Goal: Download file/media

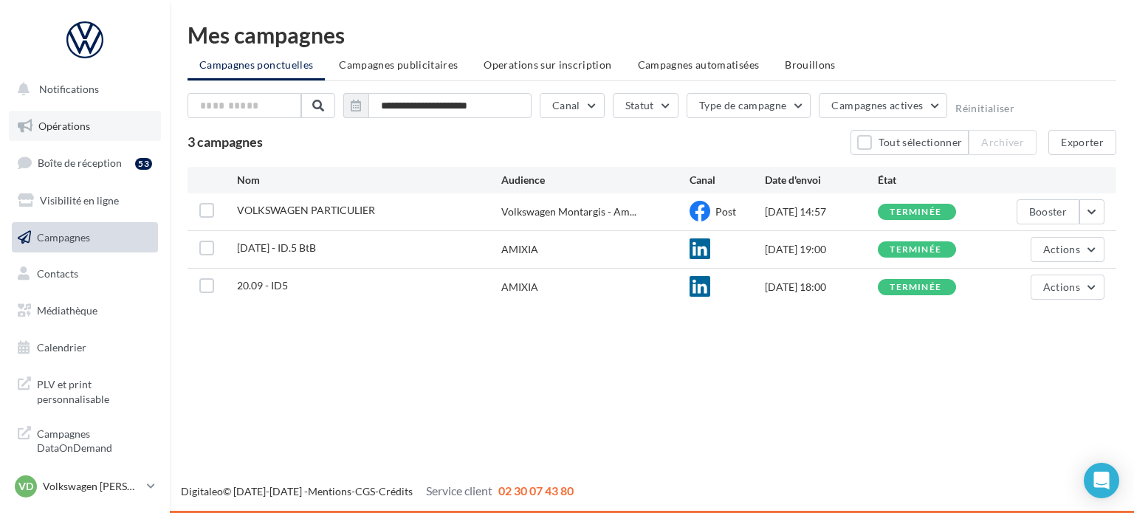
click at [89, 126] on link "Opérations" at bounding box center [85, 126] width 152 height 31
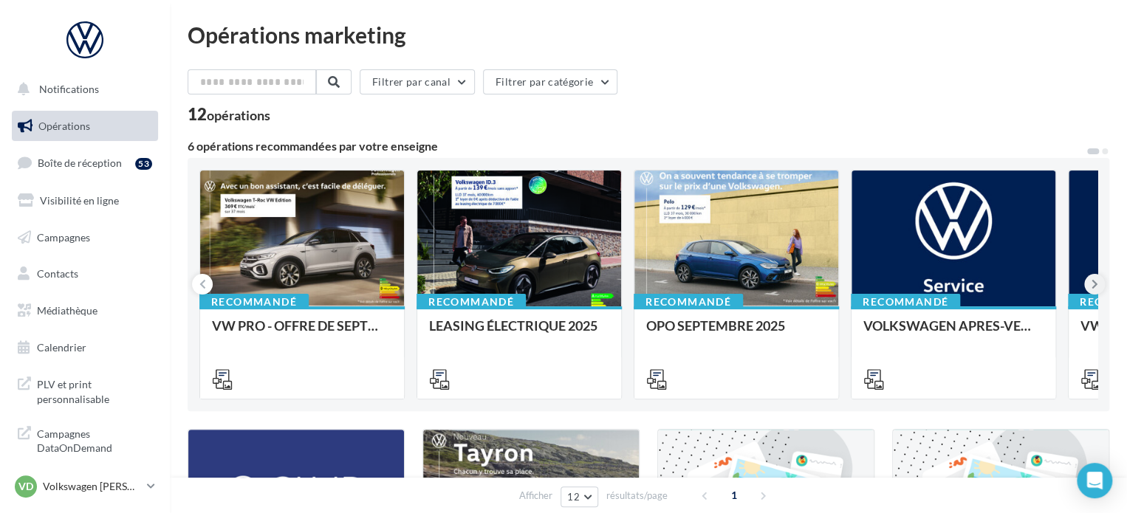
click at [1097, 278] on icon at bounding box center [1094, 284] width 7 height 15
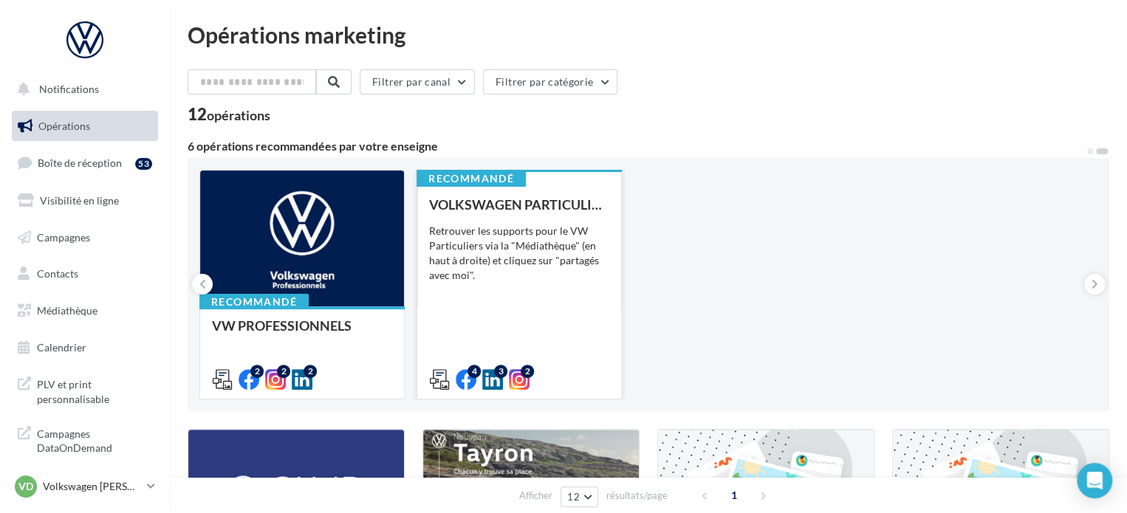
click at [525, 321] on div "VOLKSWAGEN PARTICULIER Retrouver les supports pour le VW Particuliers via la "M…" at bounding box center [519, 291] width 180 height 188
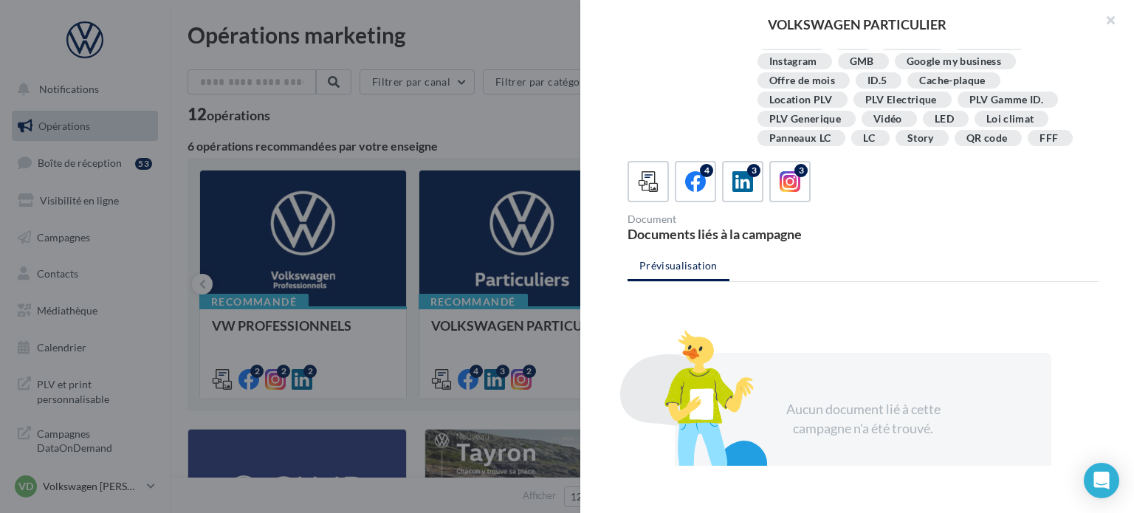
scroll to position [351, 0]
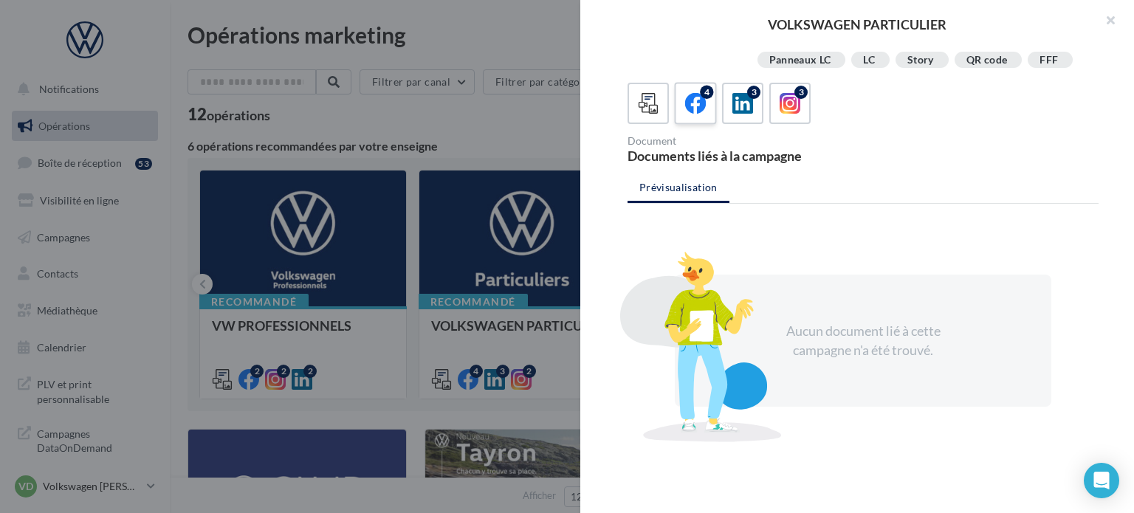
click at [696, 99] on icon at bounding box center [695, 103] width 21 height 21
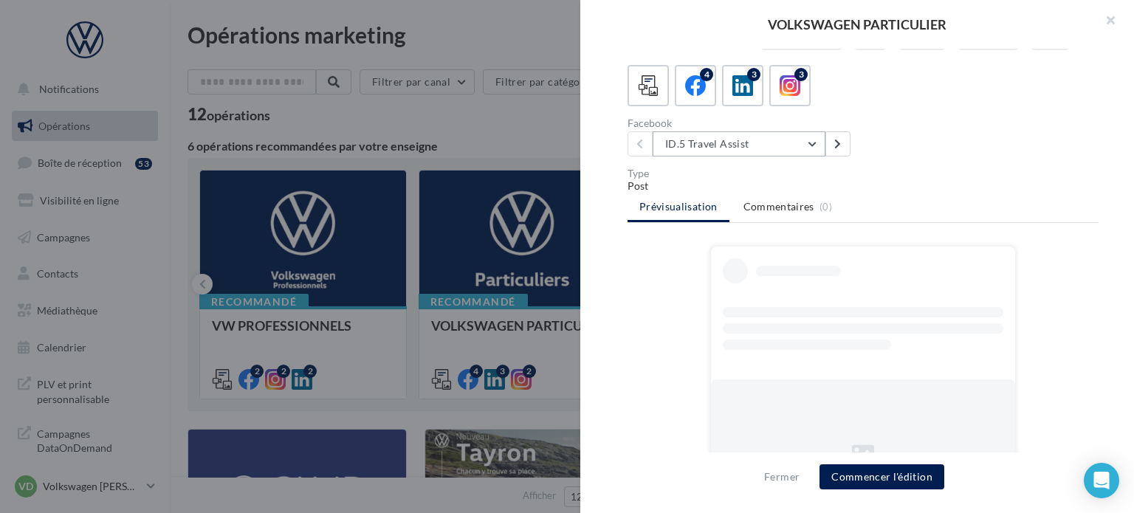
click at [718, 157] on button "ID.5 Travel Assist" at bounding box center [739, 143] width 173 height 25
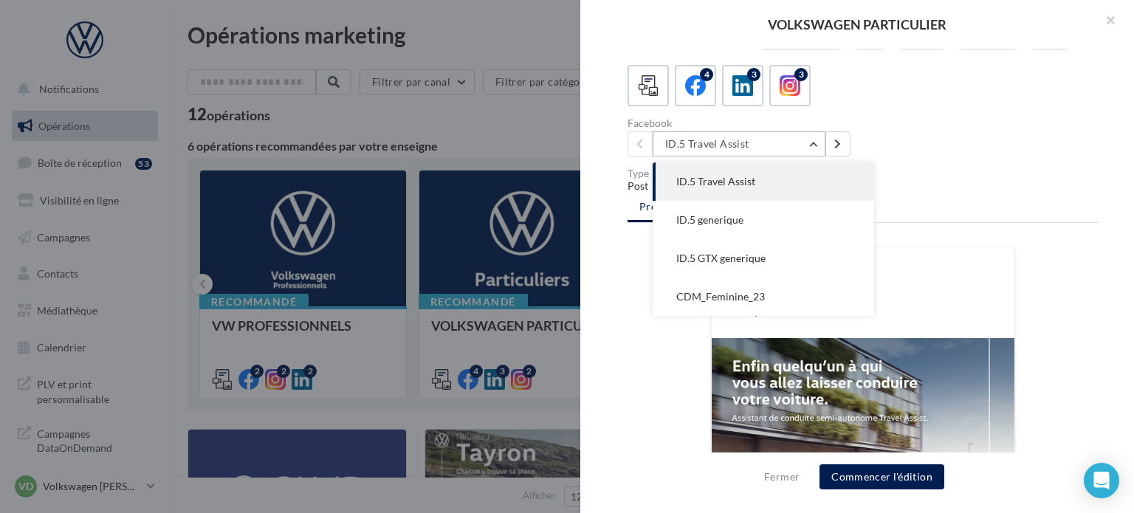
click at [725, 153] on button "ID.5 Travel Assist" at bounding box center [739, 143] width 173 height 25
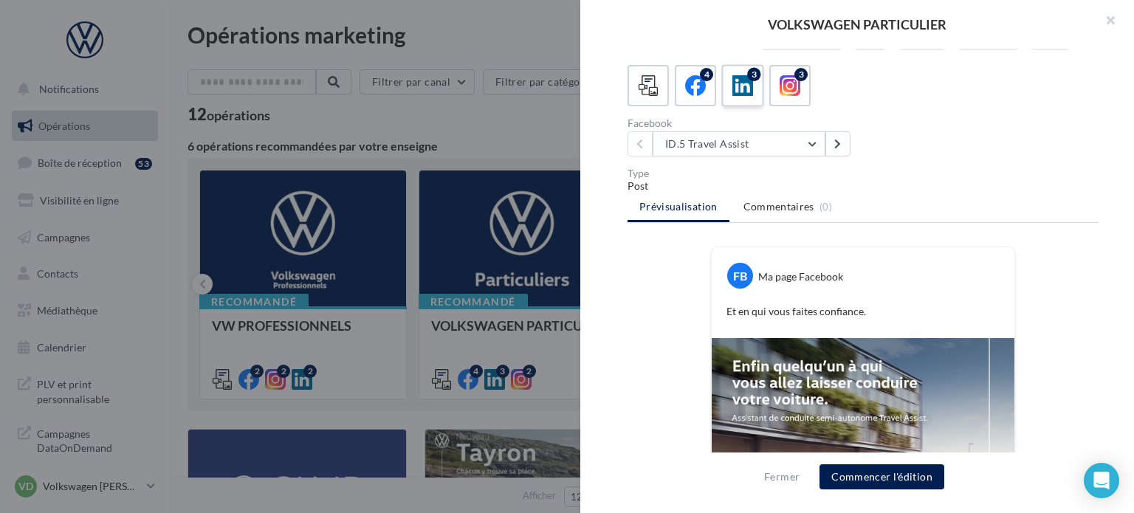
click at [738, 97] on icon at bounding box center [742, 85] width 21 height 21
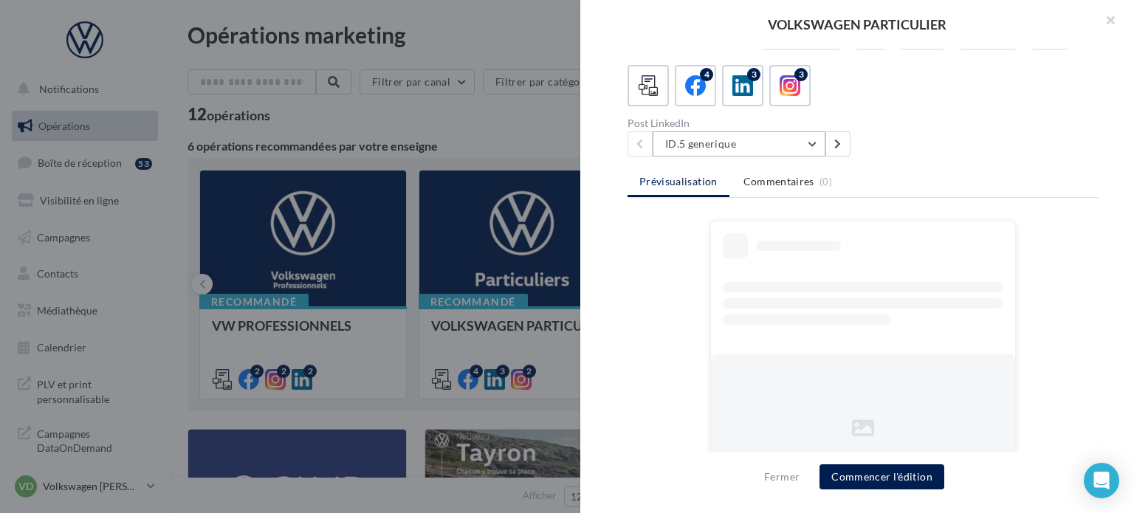
click at [724, 157] on button "ID.5 generique" at bounding box center [739, 143] width 173 height 25
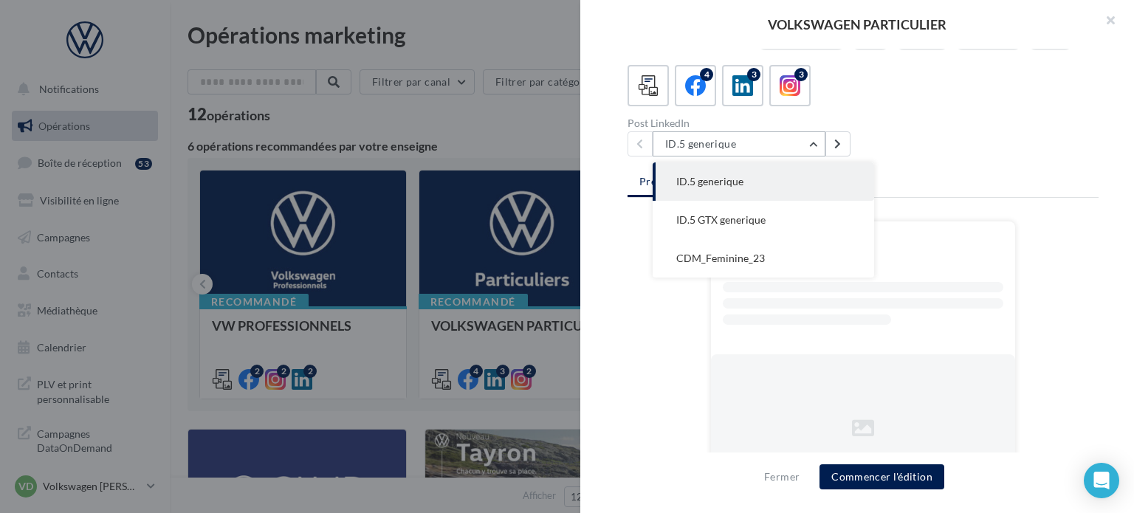
click at [724, 157] on button "ID.5 generique" at bounding box center [739, 143] width 173 height 25
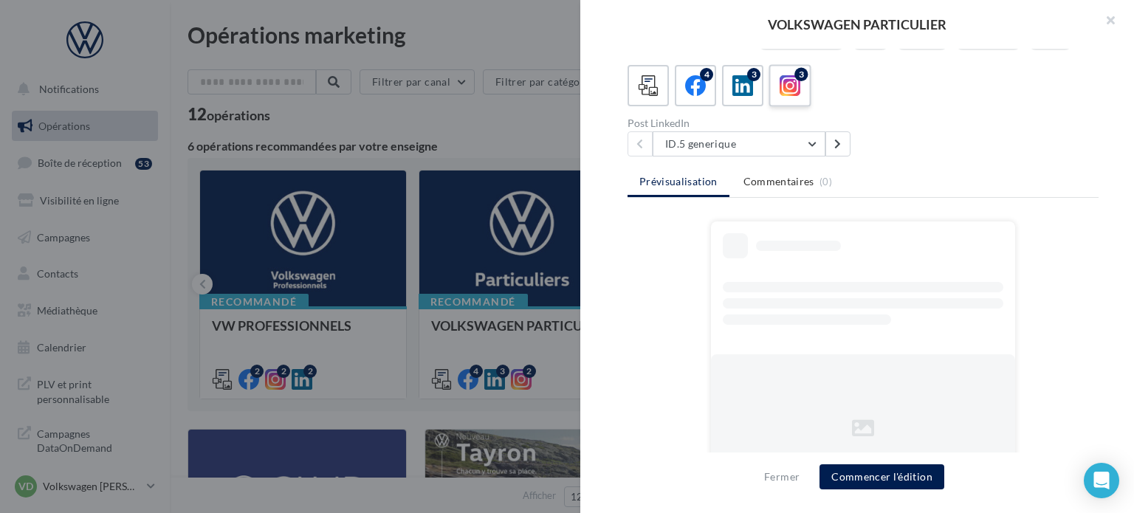
click at [783, 97] on icon at bounding box center [790, 85] width 21 height 21
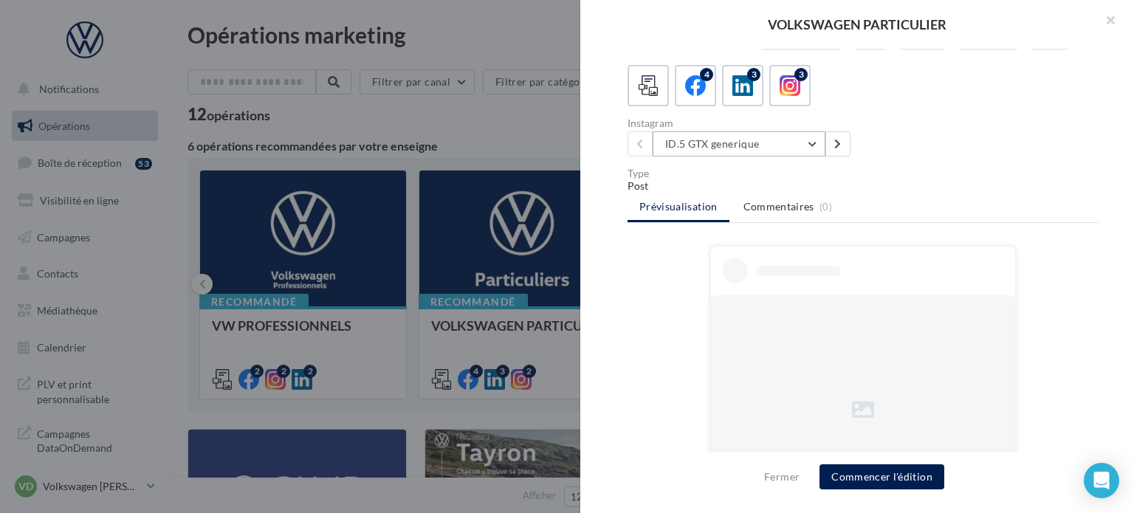
click at [793, 150] on button "ID.5 GTX generique" at bounding box center [739, 143] width 173 height 25
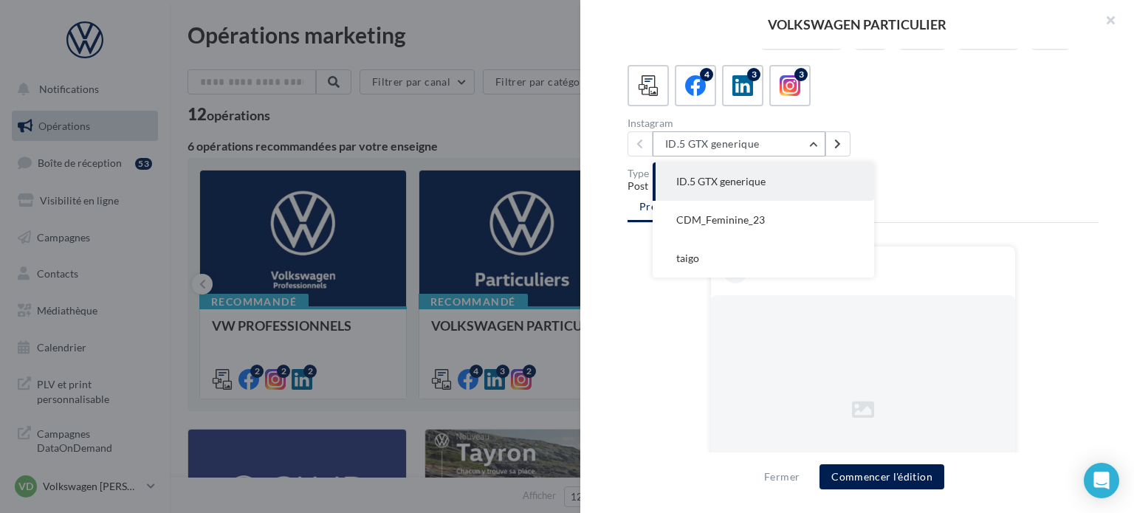
click at [793, 150] on button "ID.5 GTX generique" at bounding box center [739, 143] width 173 height 25
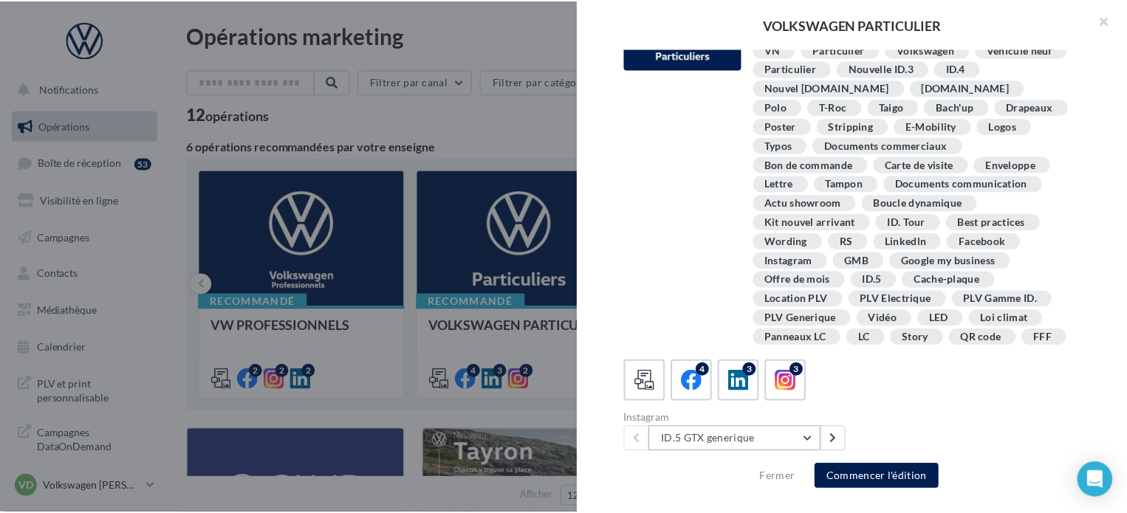
scroll to position [56, 0]
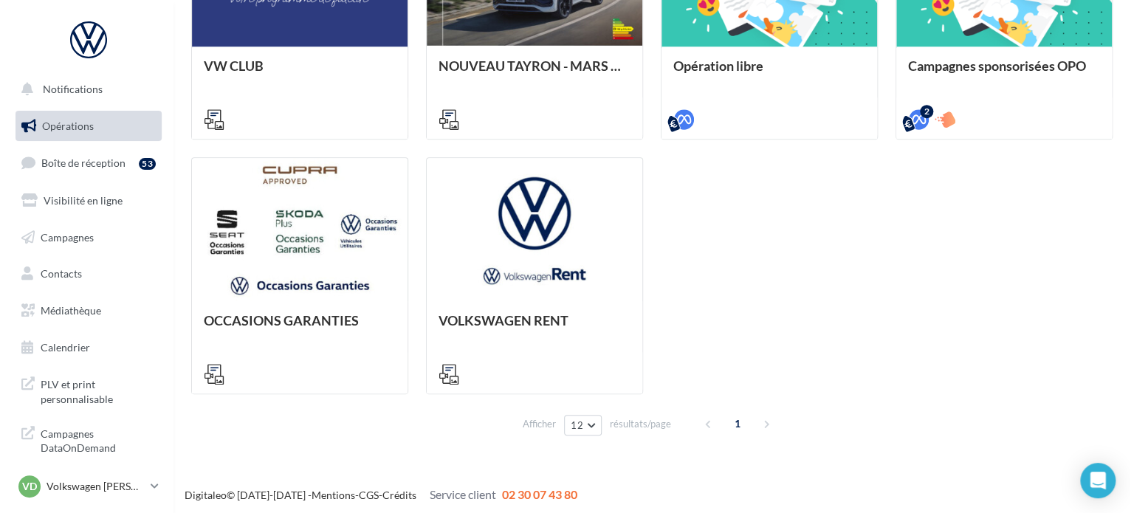
scroll to position [529, 0]
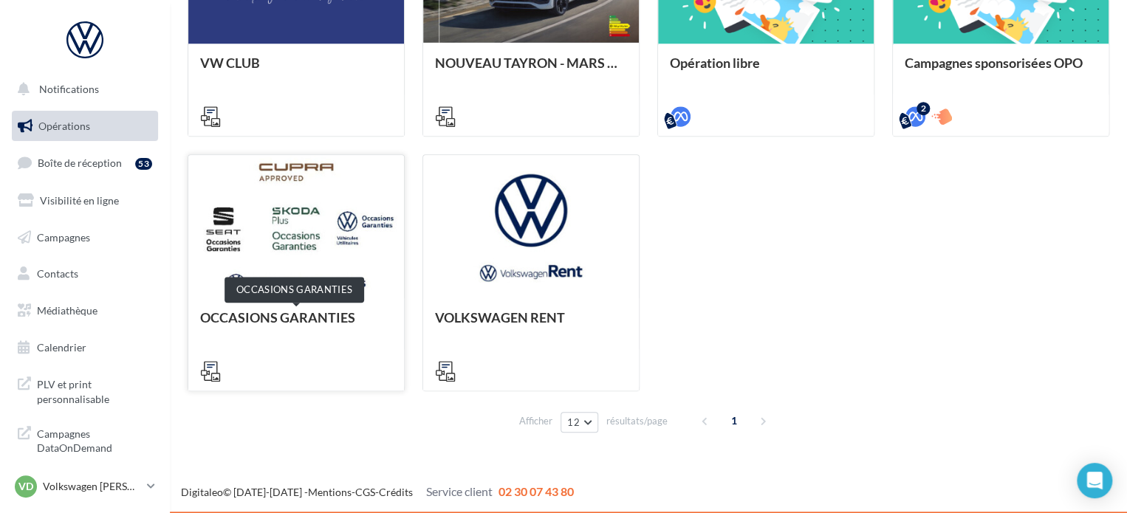
click at [298, 313] on div "OCCASIONS GARANTIES" at bounding box center [296, 325] width 192 height 30
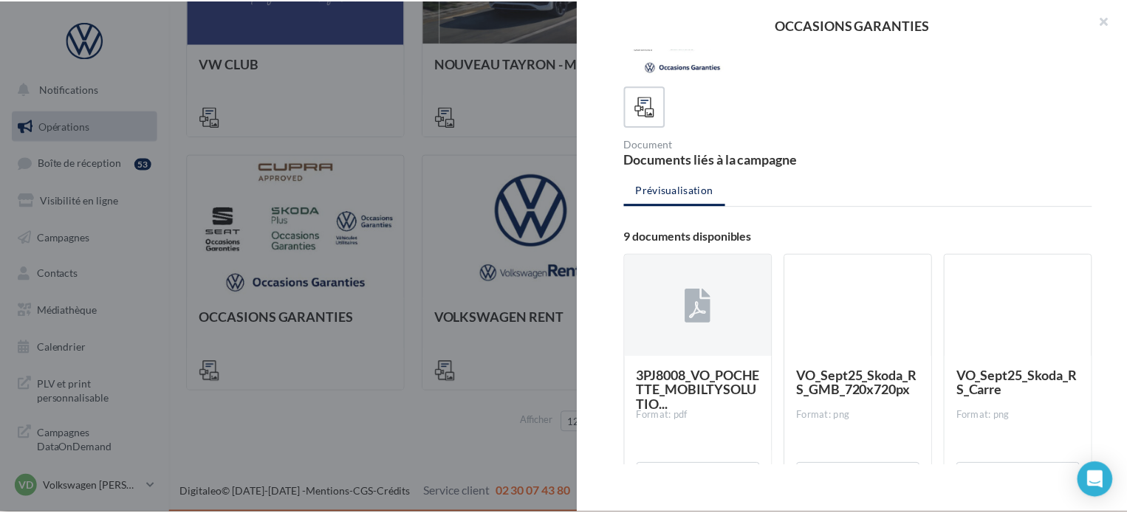
scroll to position [0, 0]
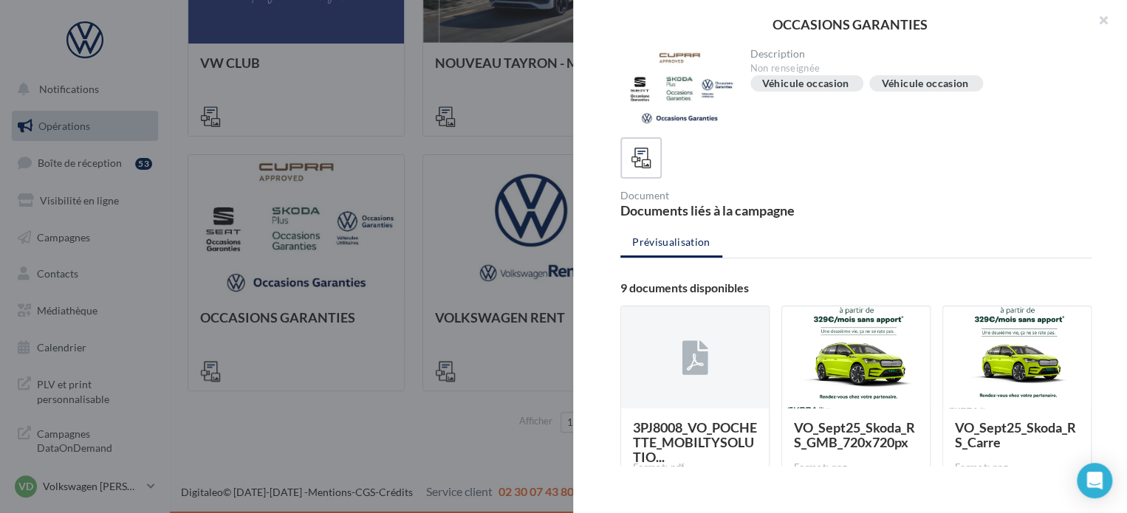
click at [402, 450] on div "OCCASIONS GARANTIES Description Non renseignée Véhicule occasion Véhicule occas…" at bounding box center [649, 450] width 922 height 0
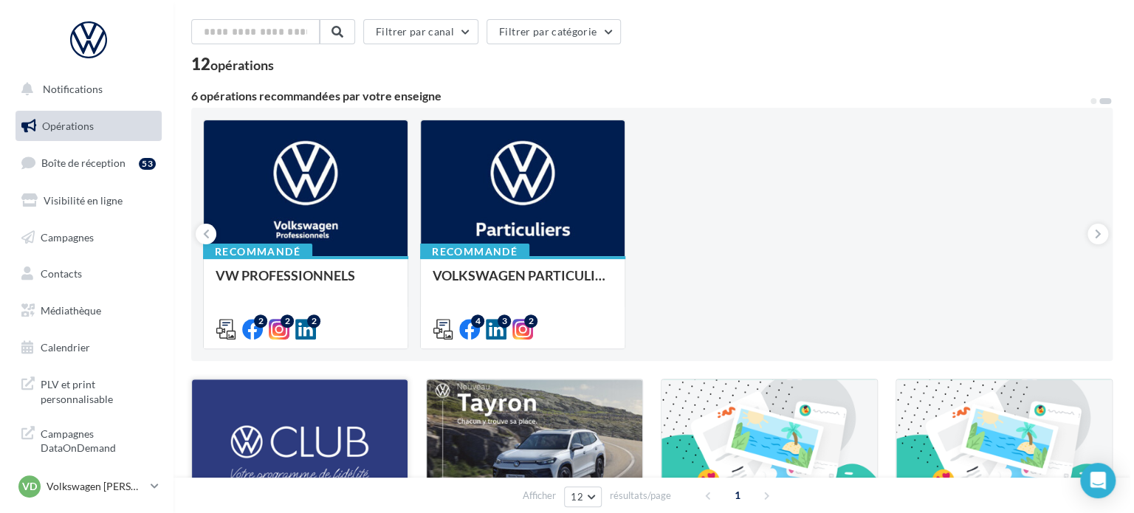
scroll to position [13, 0]
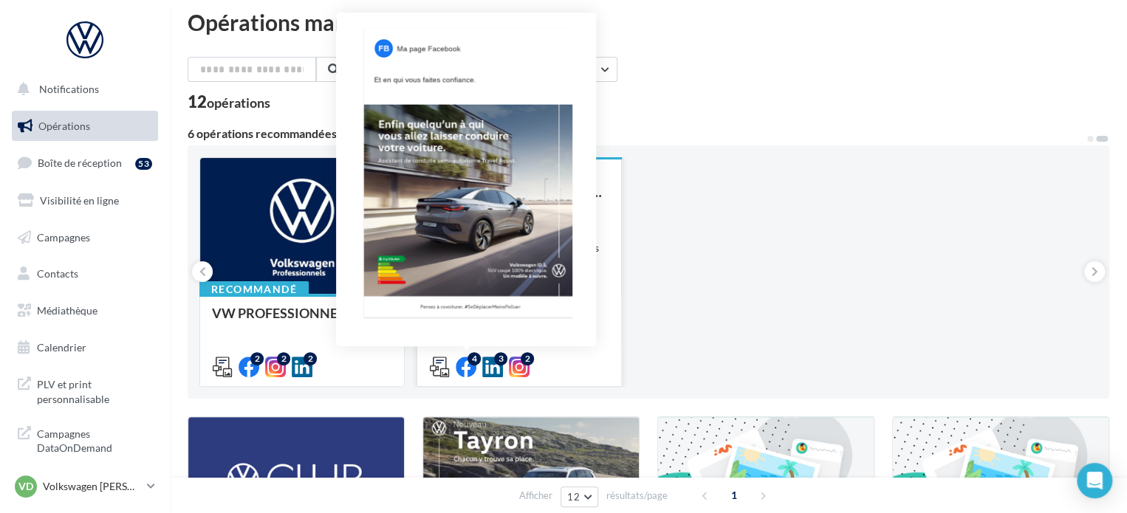
click at [462, 363] on icon at bounding box center [466, 367] width 21 height 21
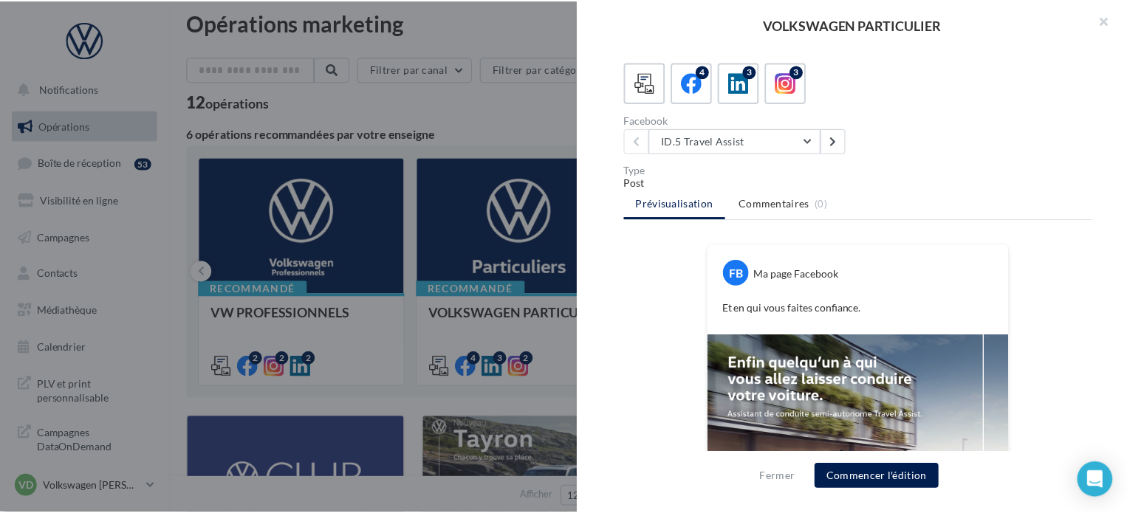
scroll to position [343, 0]
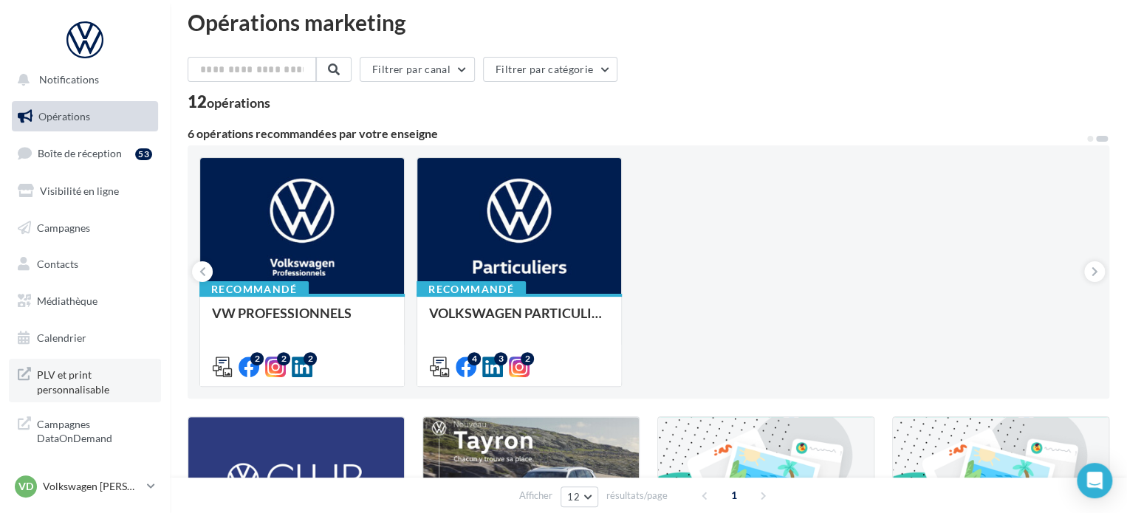
scroll to position [13, 0]
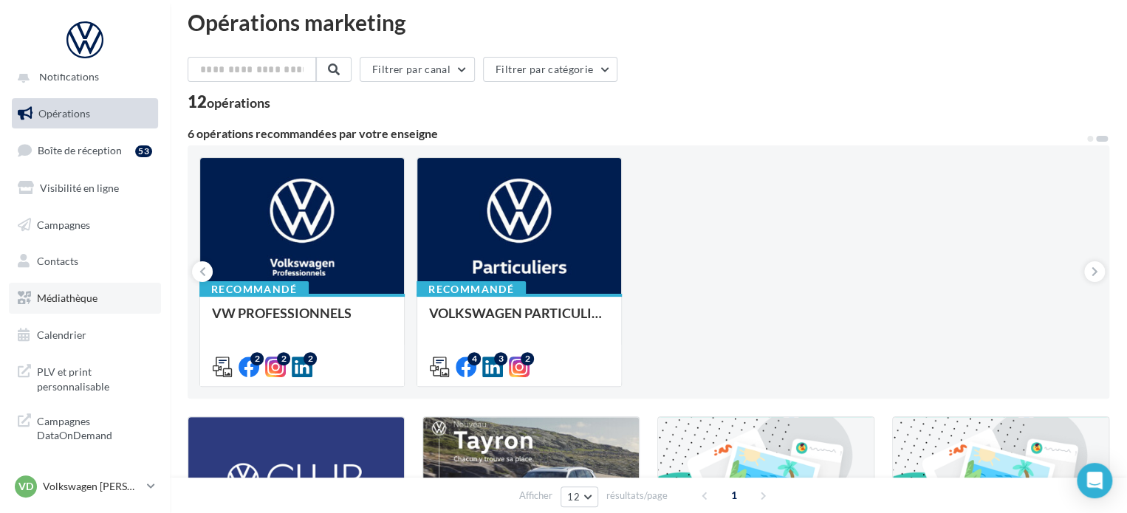
click at [80, 298] on span "Médiathèque" at bounding box center [67, 298] width 61 height 13
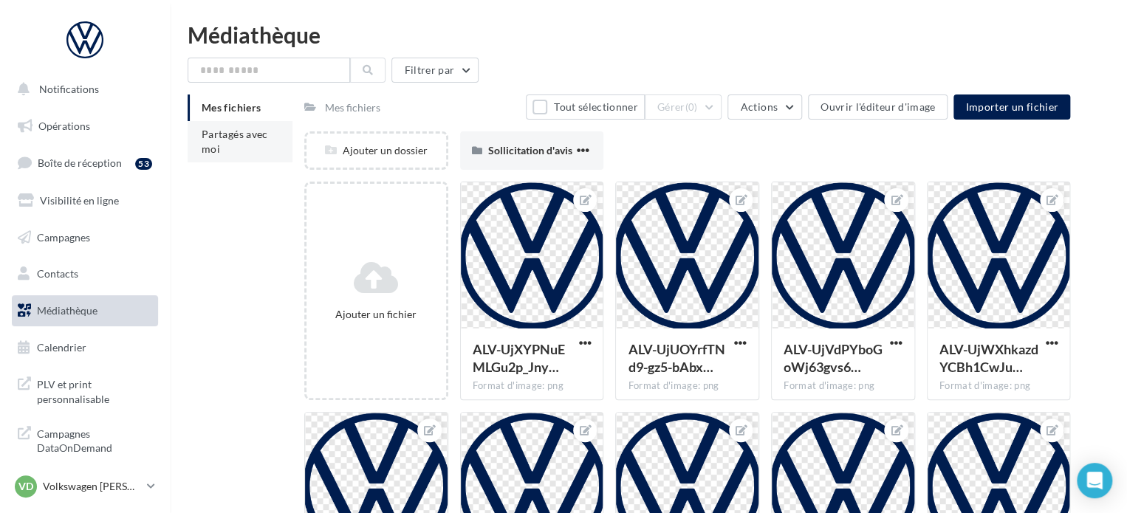
click at [228, 132] on span "Partagés avec moi" at bounding box center [235, 141] width 66 height 27
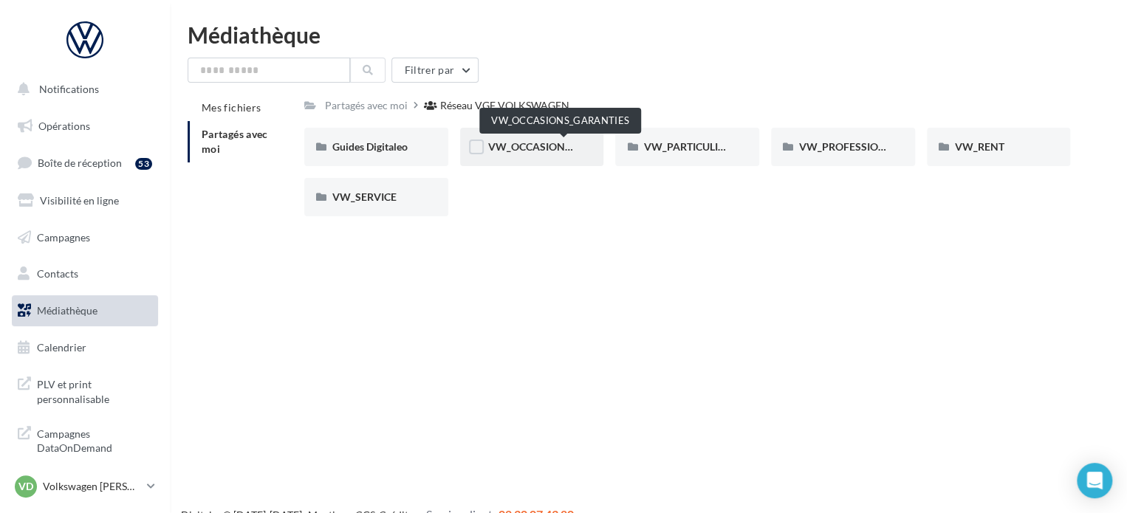
click at [554, 143] on span "VW_OCCASIONS_GARANTIES" at bounding box center [560, 146] width 145 height 13
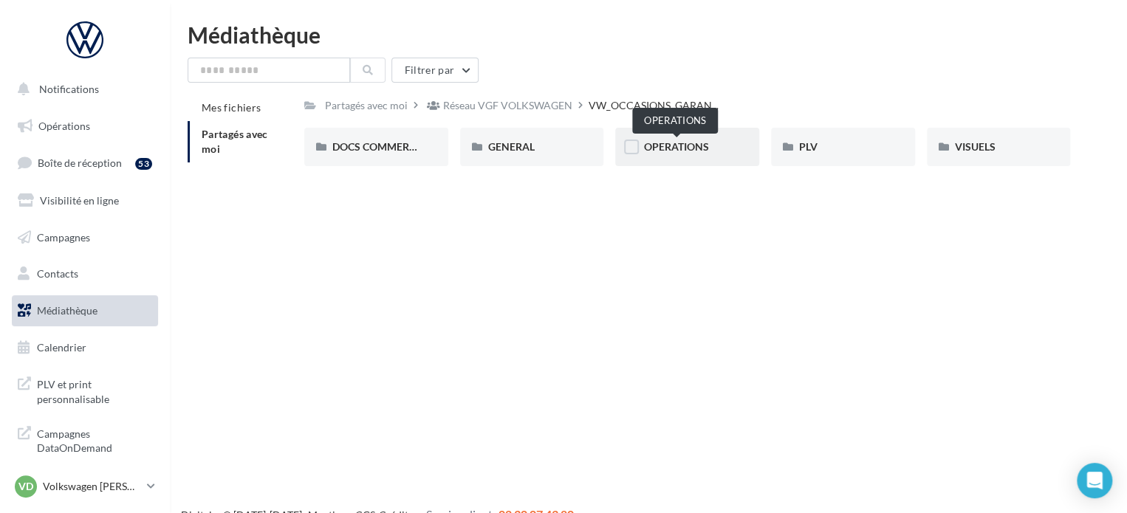
click at [680, 150] on span "OPERATIONS" at bounding box center [675, 146] width 65 height 13
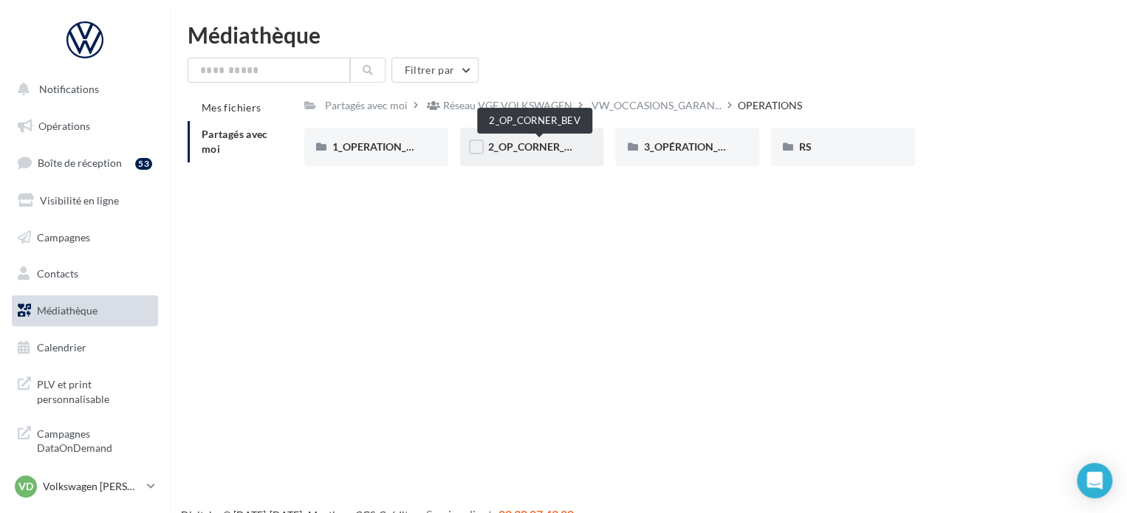
click at [526, 153] on span "2_OP_CORNER_BEV" at bounding box center [536, 146] width 96 height 13
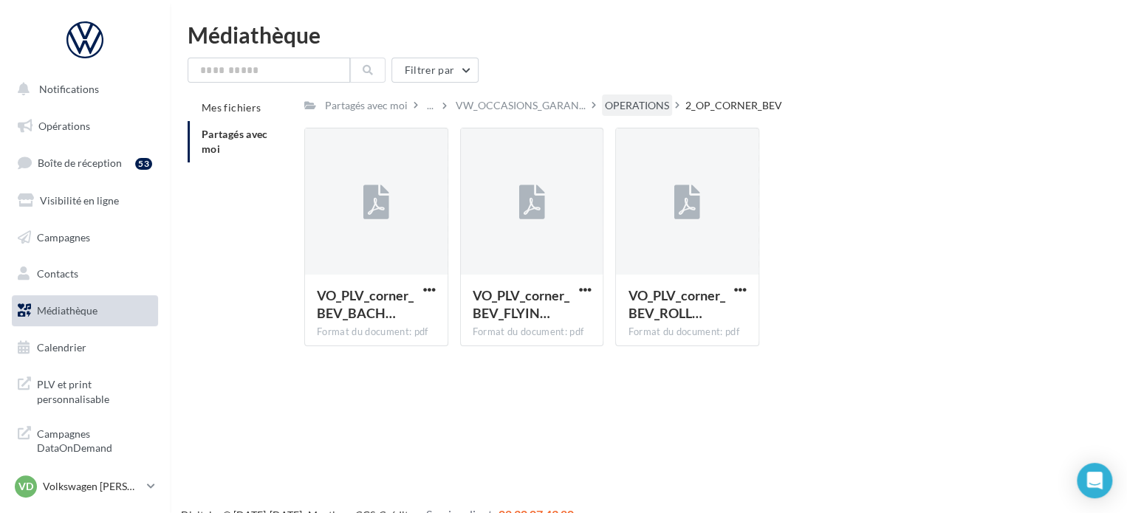
click at [653, 101] on div "OPERATIONS" at bounding box center [637, 105] width 64 height 15
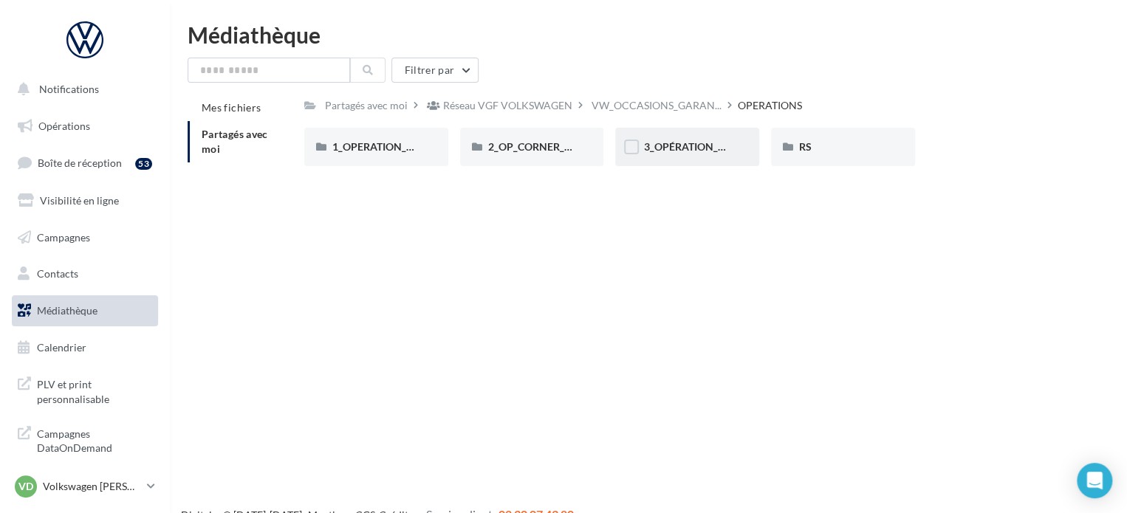
click at [656, 138] on div "3_OPÉRATION_OPO_VO_SKODA_CUPRA" at bounding box center [687, 147] width 144 height 38
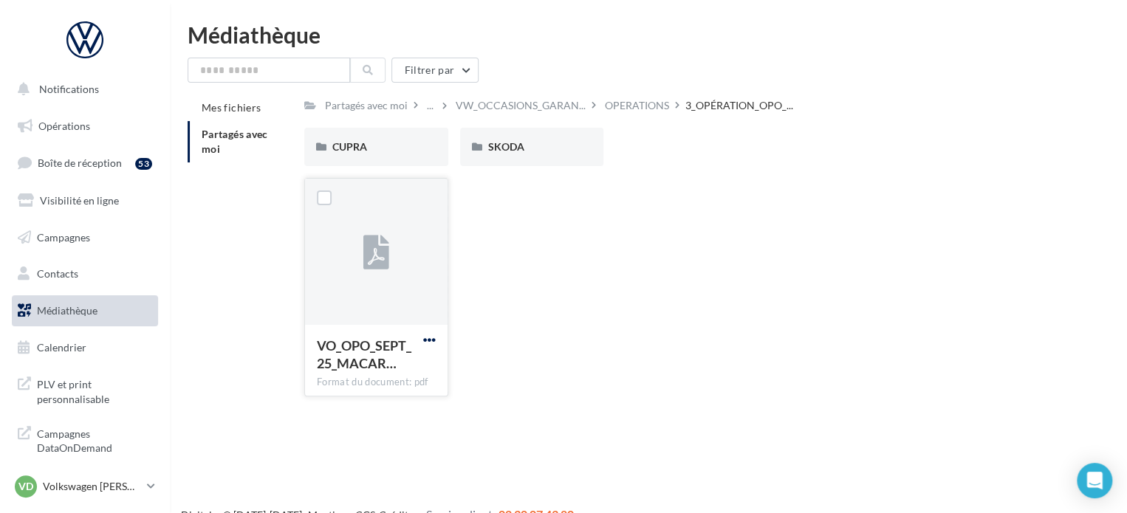
click at [430, 339] on span "button" at bounding box center [429, 340] width 13 height 13
click at [405, 353] on button "Télécharger" at bounding box center [365, 369] width 148 height 38
click at [515, 137] on div "SKODA" at bounding box center [532, 147] width 144 height 38
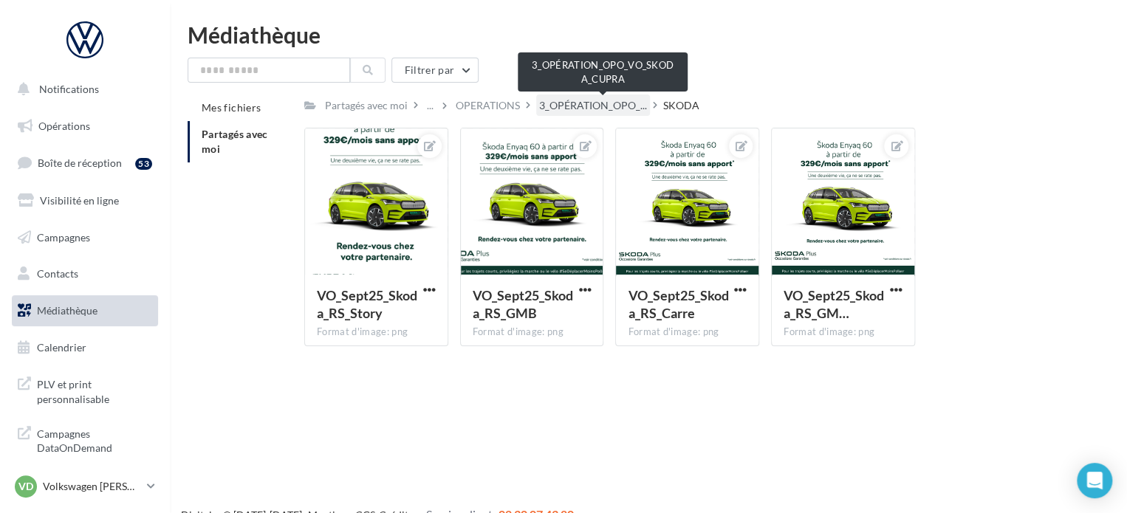
click at [603, 109] on span "3_OPÉRATION_OPO_..." at bounding box center [593, 105] width 108 height 15
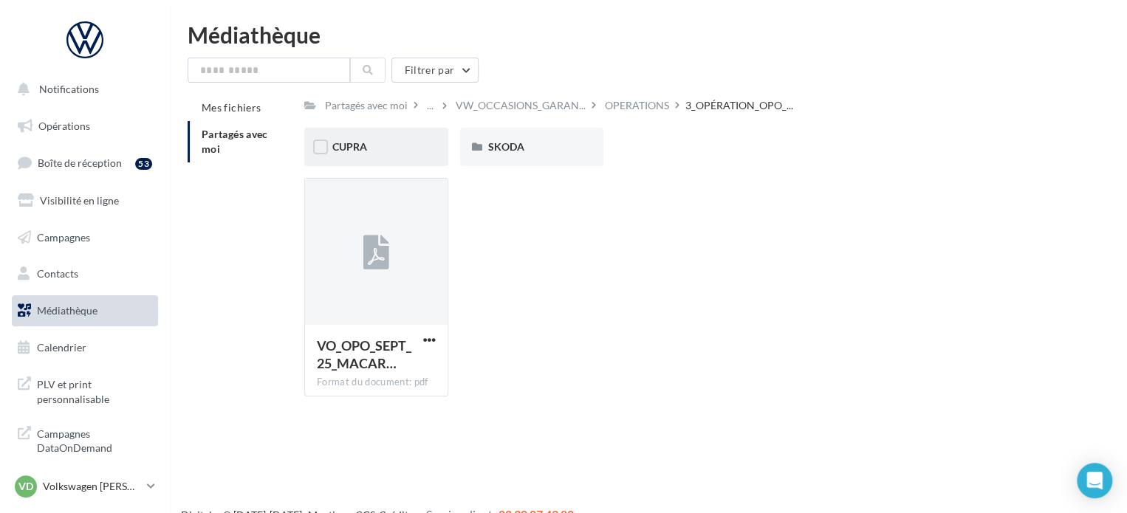
click at [369, 151] on div "CUPRA" at bounding box center [376, 147] width 88 height 15
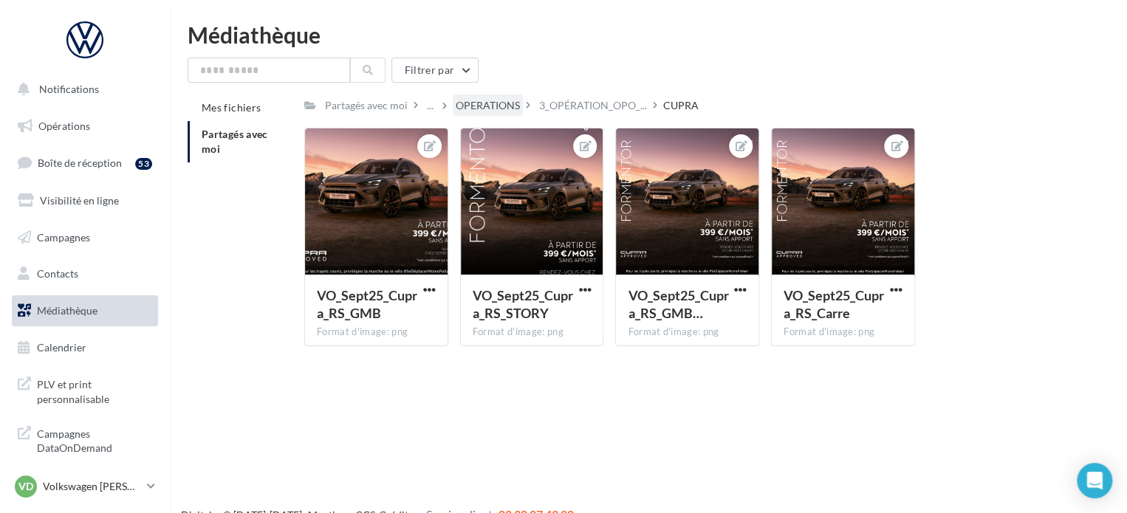
click at [513, 114] on div "OPERATIONS" at bounding box center [488, 105] width 70 height 21
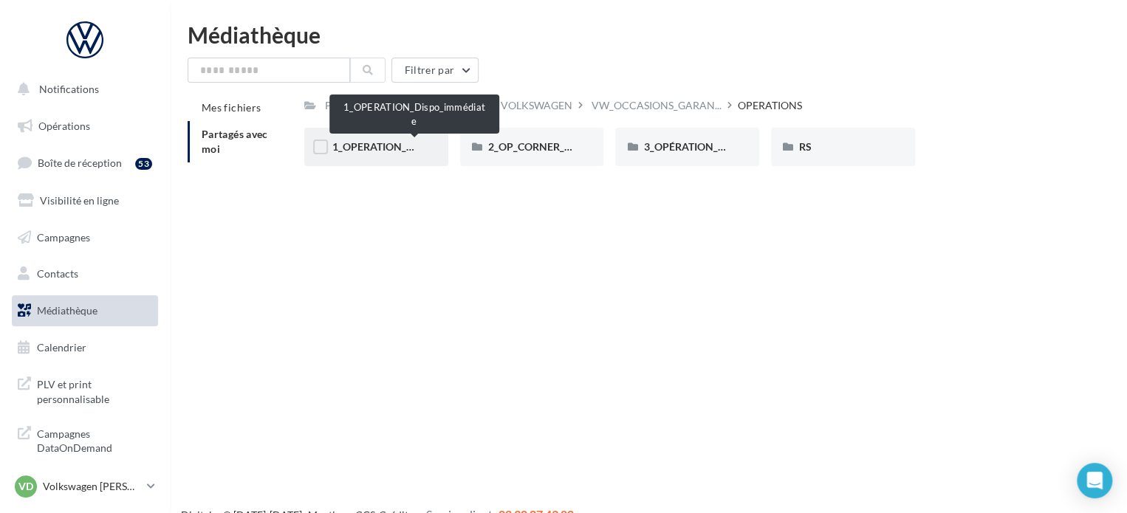
click at [380, 148] on span "1_OPERATION_Dispo_immédiate" at bounding box center [409, 146] width 154 height 13
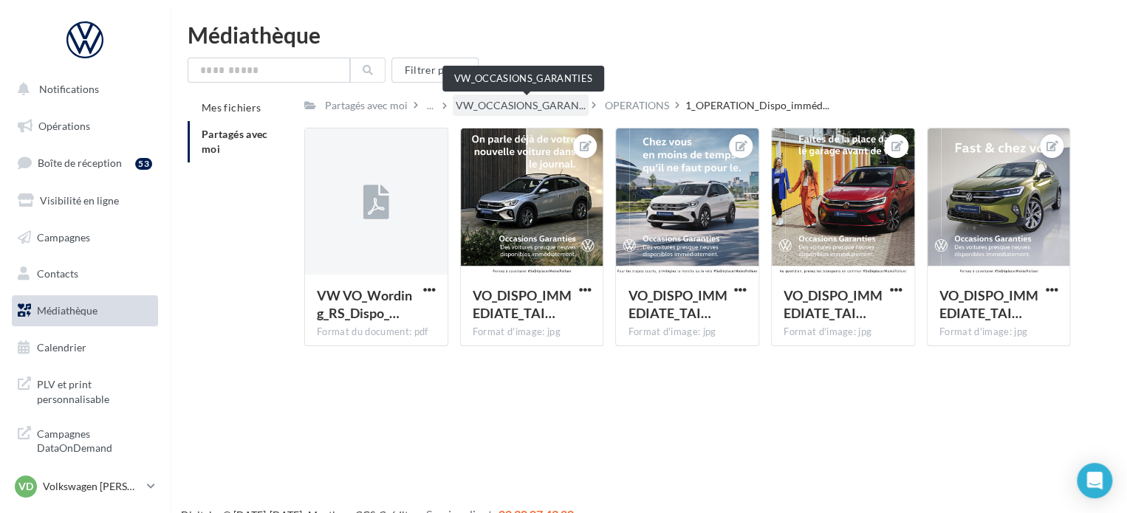
click at [555, 103] on span "VW_OCCASIONS_GARAN..." at bounding box center [521, 105] width 130 height 15
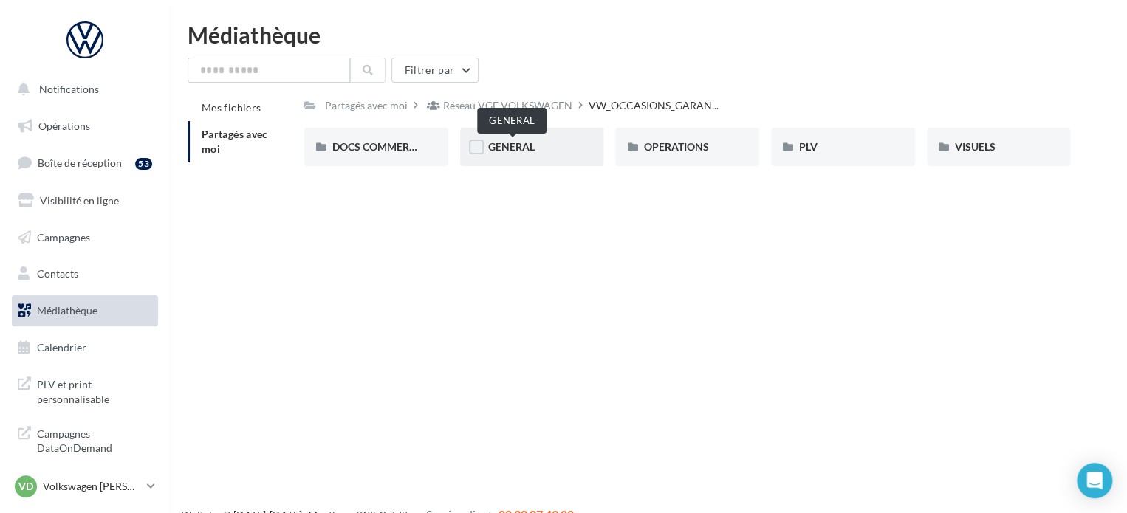
click at [515, 147] on span "GENERAL" at bounding box center [511, 146] width 47 height 13
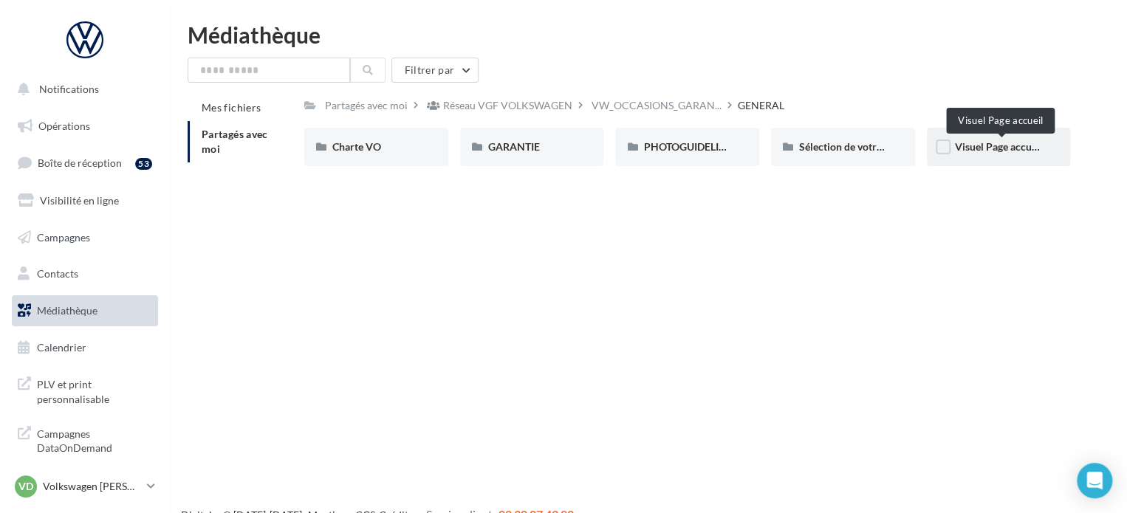
click at [979, 147] on span "Visuel Page accueil" at bounding box center [999, 146] width 88 height 13
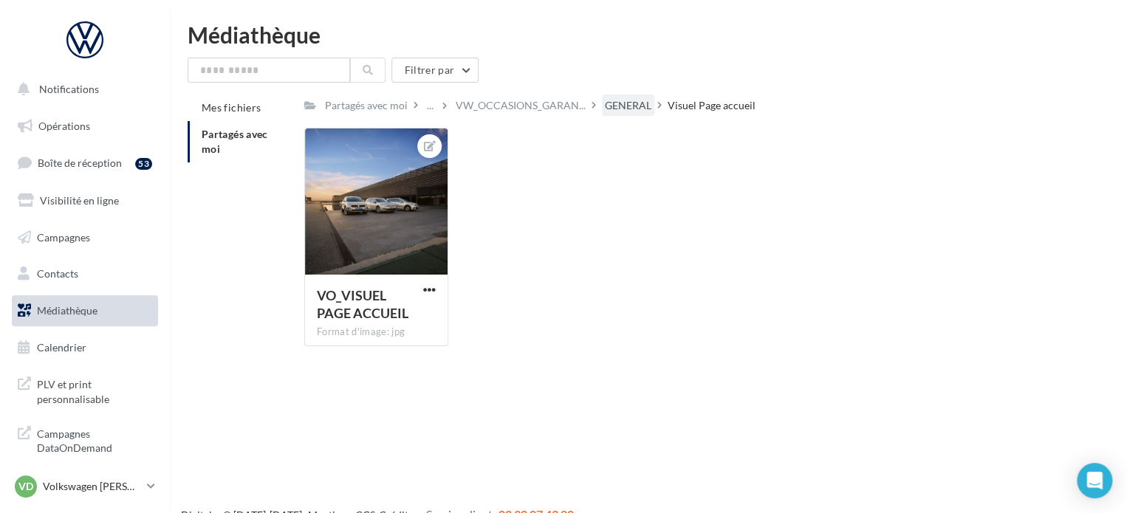
click at [632, 110] on div "GENERAL" at bounding box center [628, 105] width 47 height 15
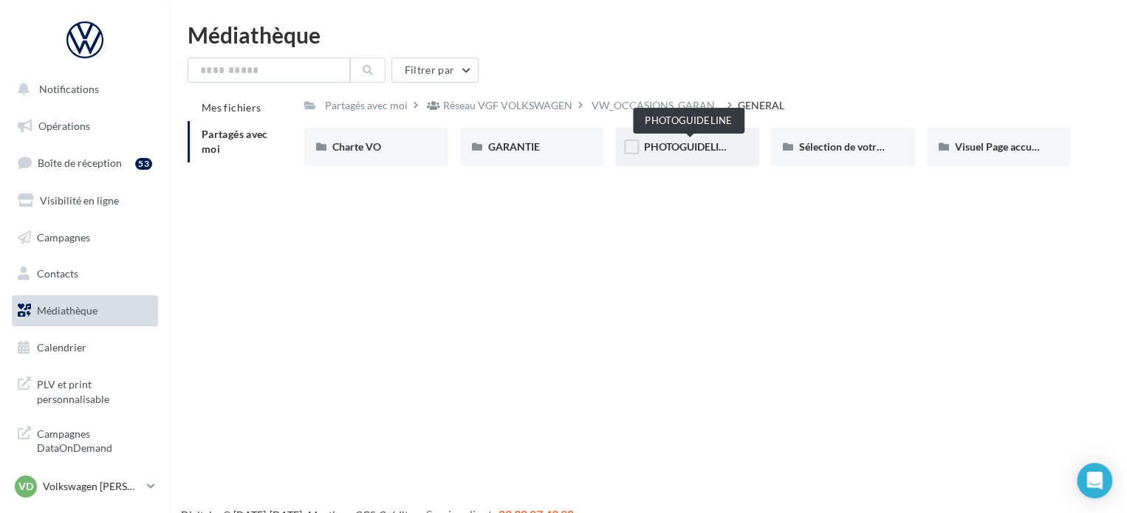
click at [683, 148] on span "PHOTOGUIDELINE" at bounding box center [687, 146] width 89 height 13
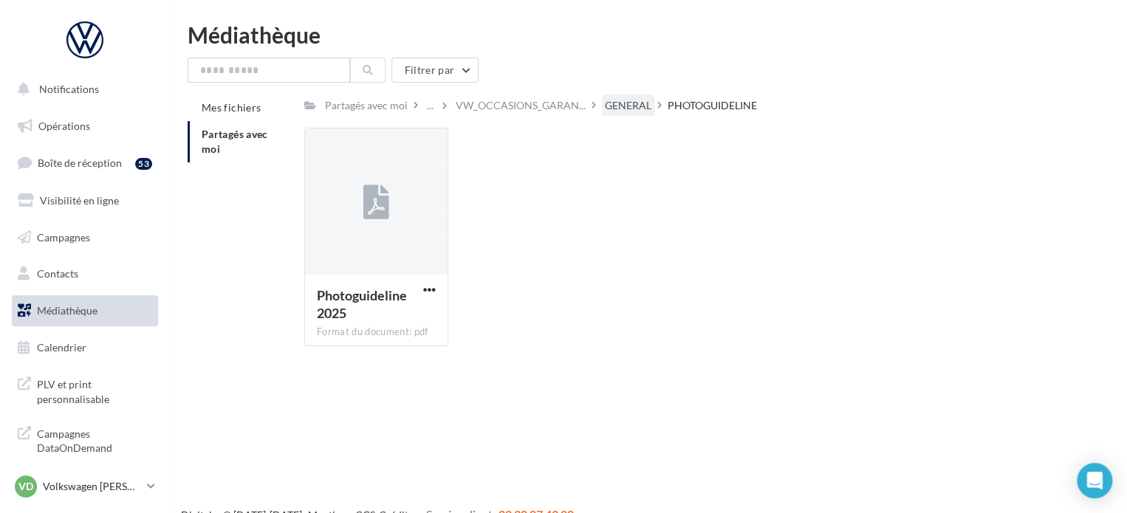
click at [651, 106] on div "GENERAL" at bounding box center [628, 105] width 47 height 15
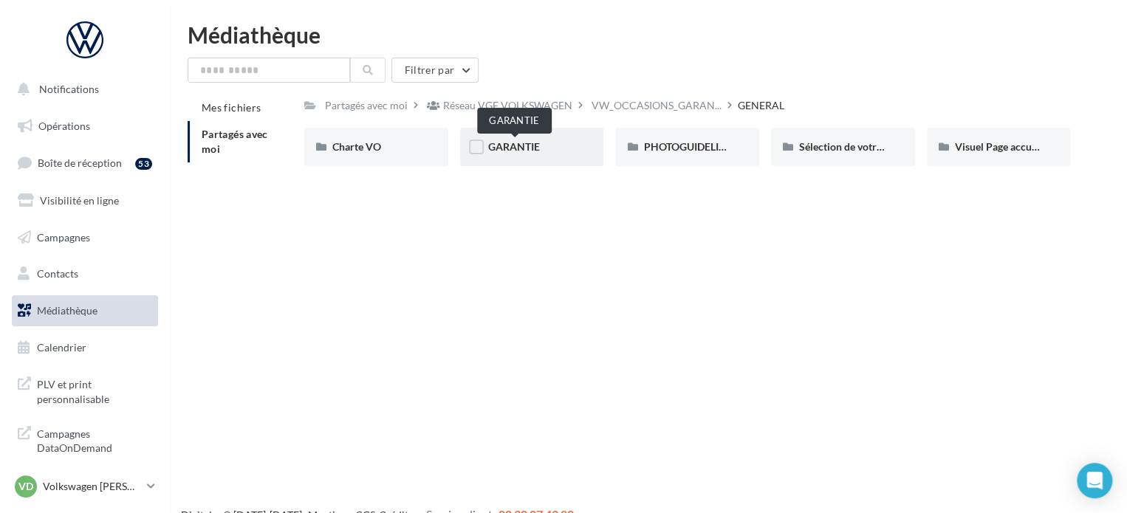
click at [515, 144] on span "GARANTIE" at bounding box center [514, 146] width 52 height 13
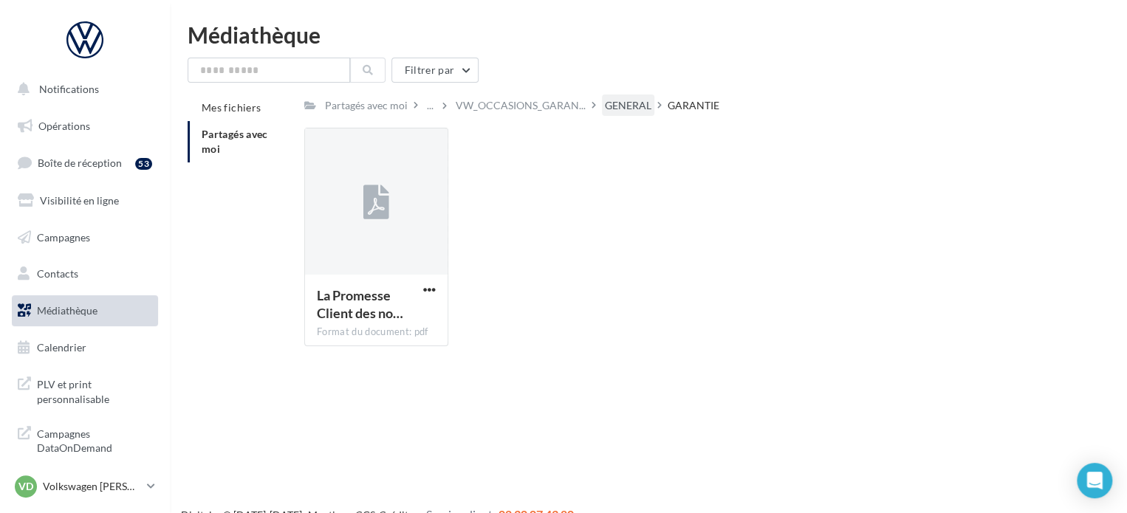
click at [651, 101] on div "GENERAL" at bounding box center [628, 105] width 47 height 15
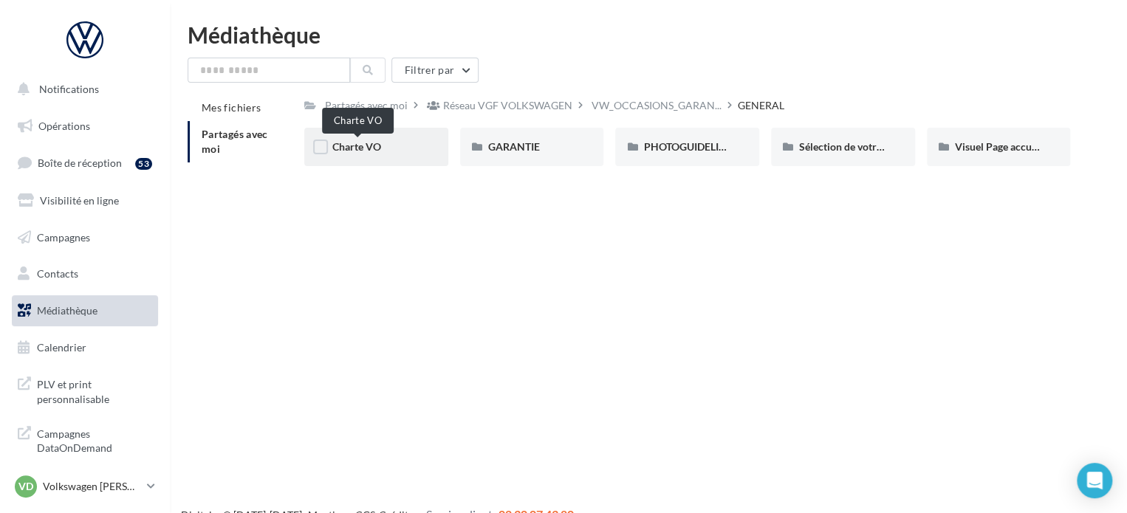
click at [363, 150] on span "Charte VO" at bounding box center [356, 146] width 49 height 13
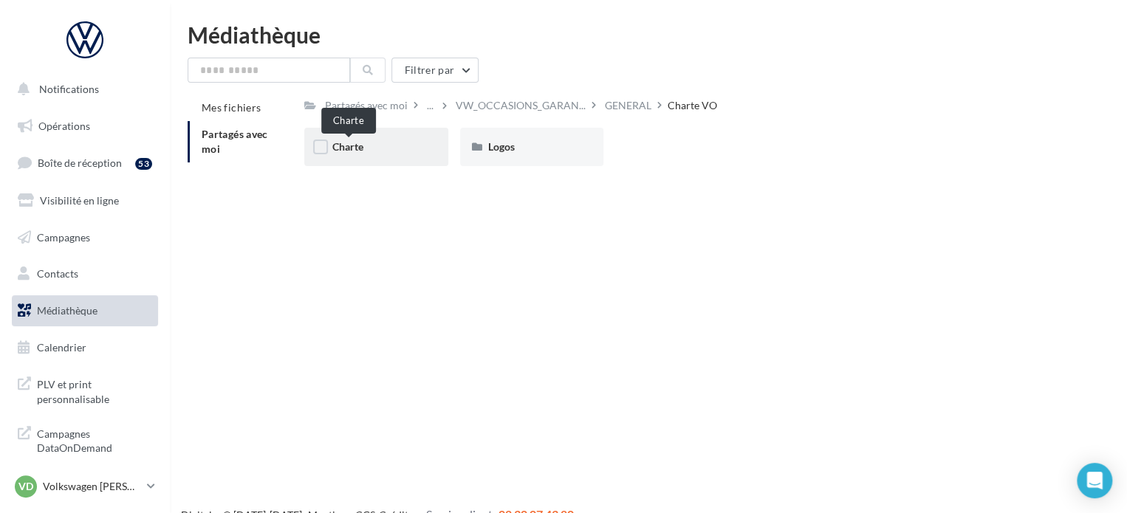
click at [354, 141] on span "Charte" at bounding box center [347, 146] width 31 height 13
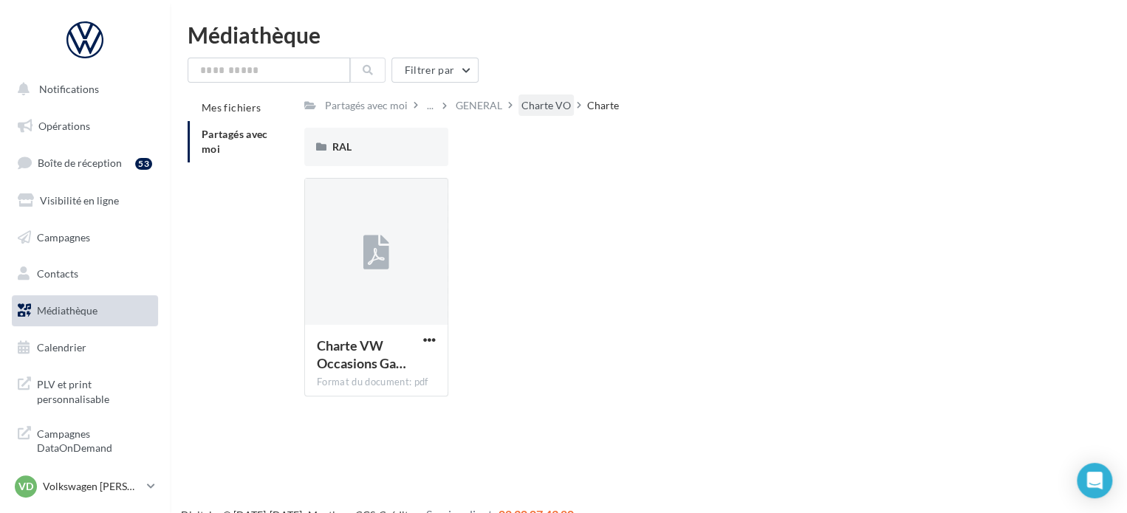
click at [549, 106] on div "Charte VO" at bounding box center [545, 105] width 49 height 15
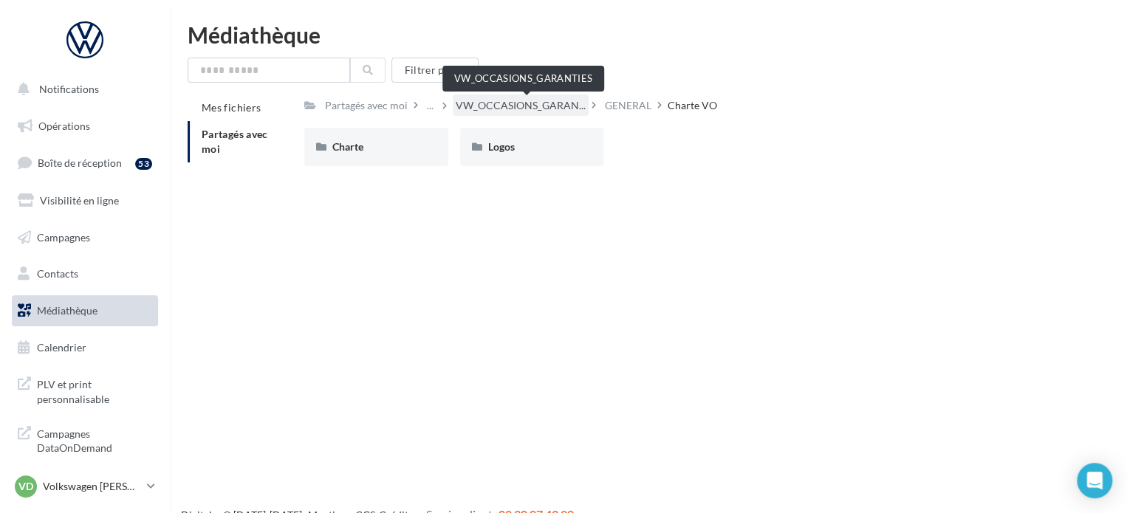
click at [523, 111] on span "VW_OCCASIONS_GARAN..." at bounding box center [521, 105] width 130 height 15
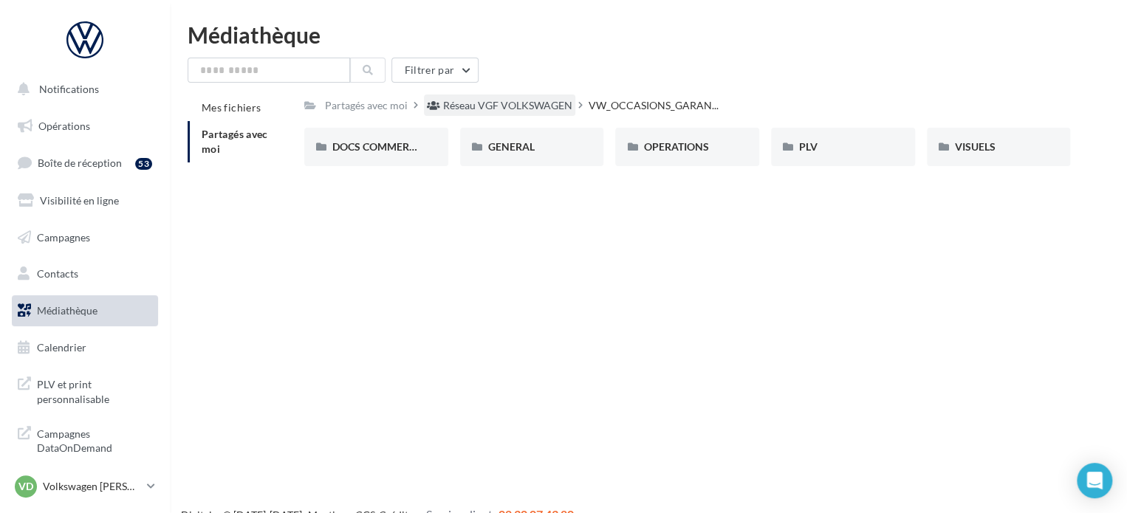
click at [556, 113] on div "Réseau VGF VOLKSWAGEN" at bounding box center [507, 105] width 129 height 15
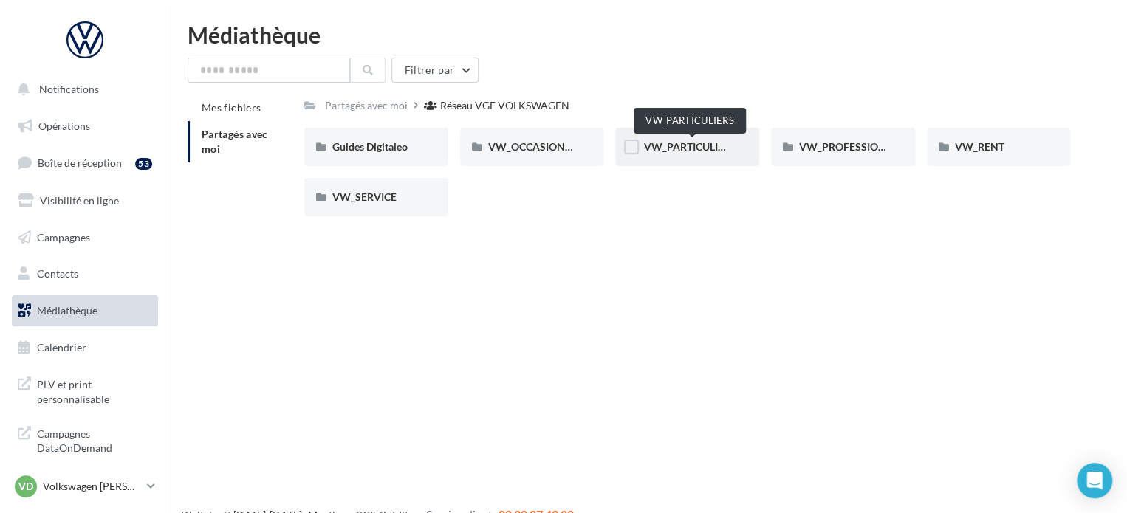
click at [689, 147] on span "VW_PARTICULIERS" at bounding box center [689, 146] width 92 height 13
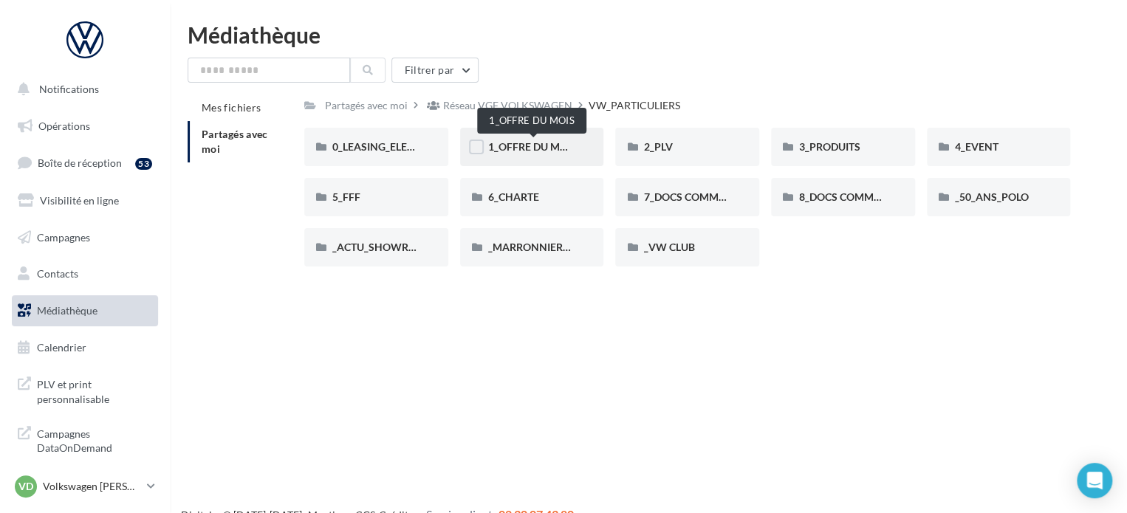
click at [548, 153] on span "1_OFFRE DU MOIS" at bounding box center [532, 146] width 89 height 13
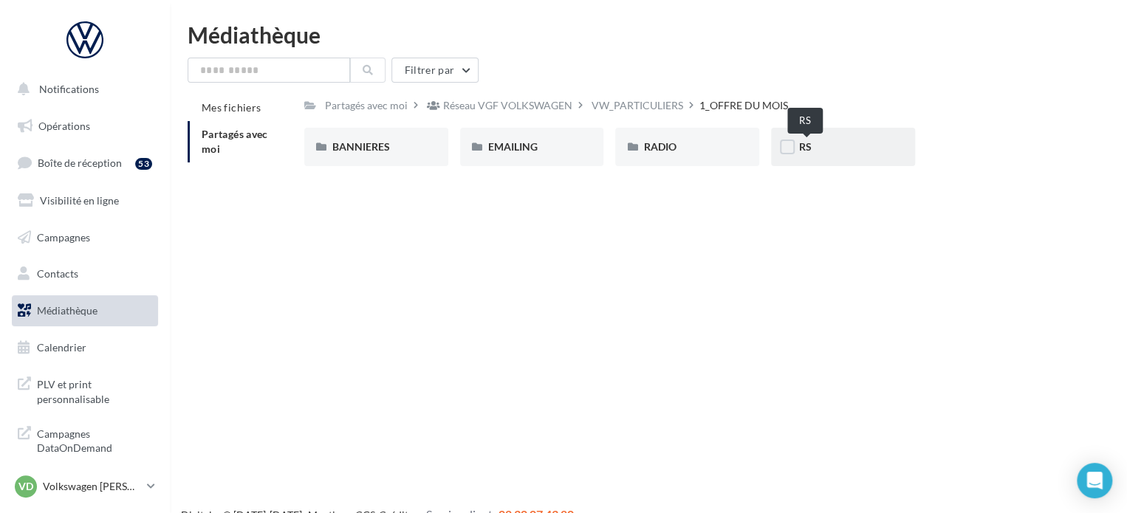
click at [803, 144] on span "RS" at bounding box center [805, 146] width 13 height 13
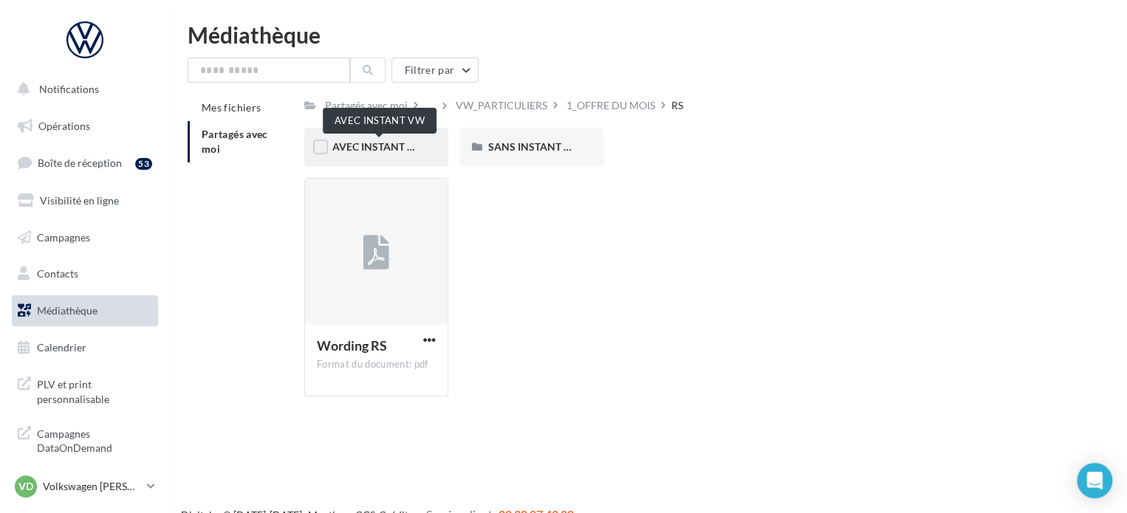
click at [389, 144] on span "AVEC INSTANT VW" at bounding box center [378, 146] width 93 height 13
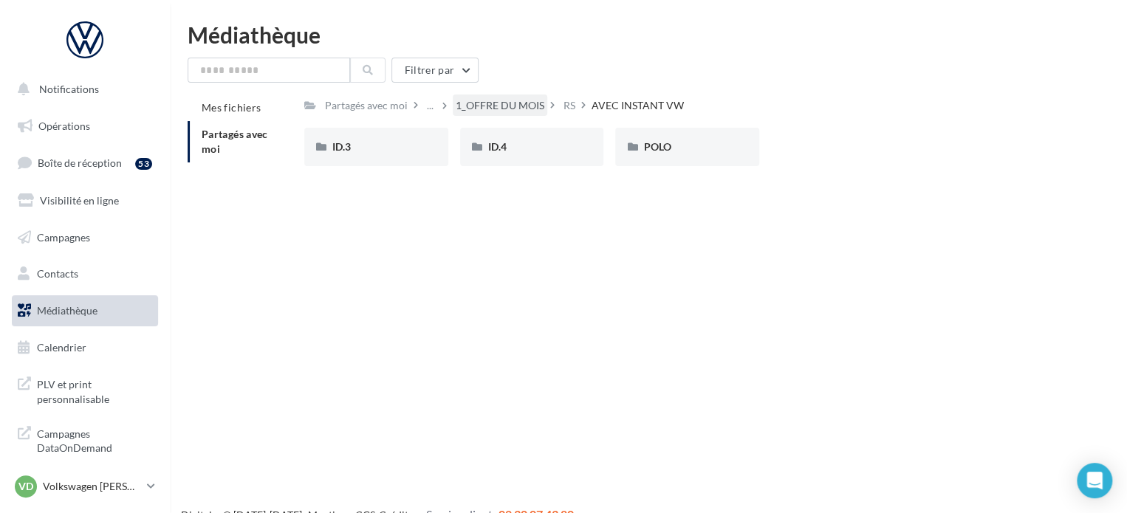
click at [514, 107] on div "1_OFFRE DU MOIS" at bounding box center [500, 105] width 89 height 15
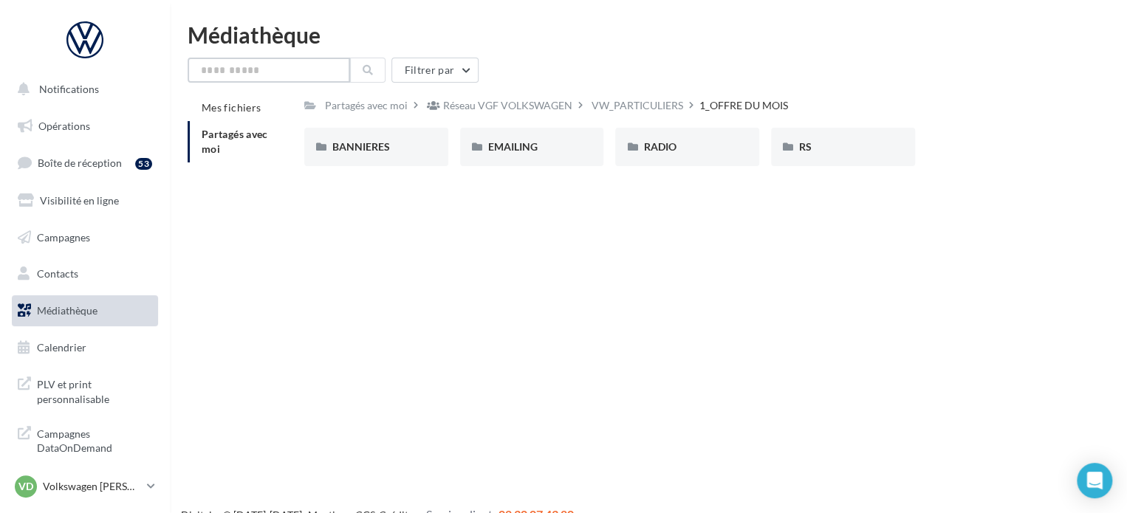
click at [323, 77] on input "text" at bounding box center [269, 70] width 162 height 25
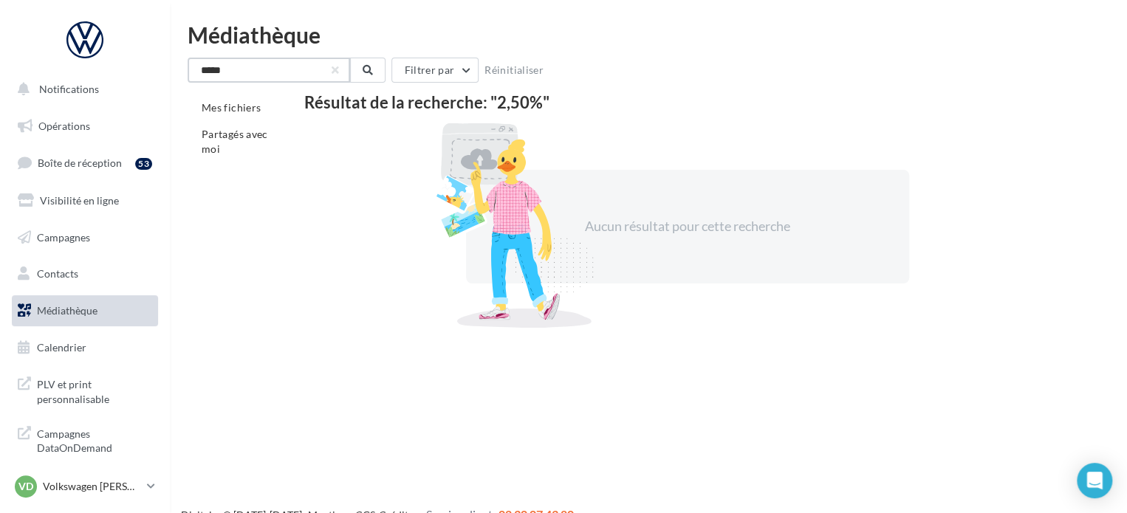
type input "*****"
click at [78, 303] on link "Médiathèque" at bounding box center [85, 310] width 152 height 31
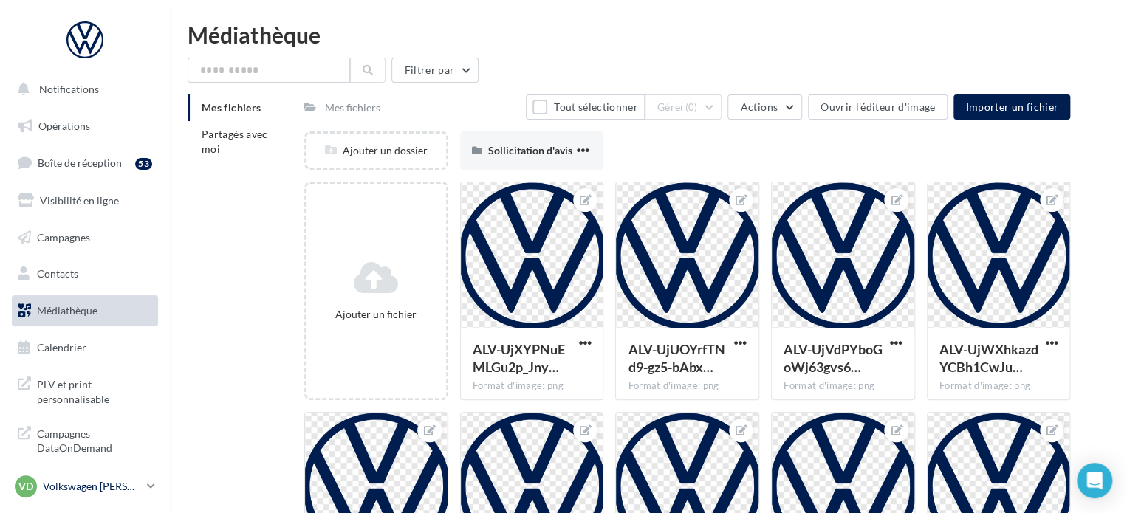
click at [78, 491] on p "Volkswagen [PERSON_NAME]" at bounding box center [92, 486] width 98 height 15
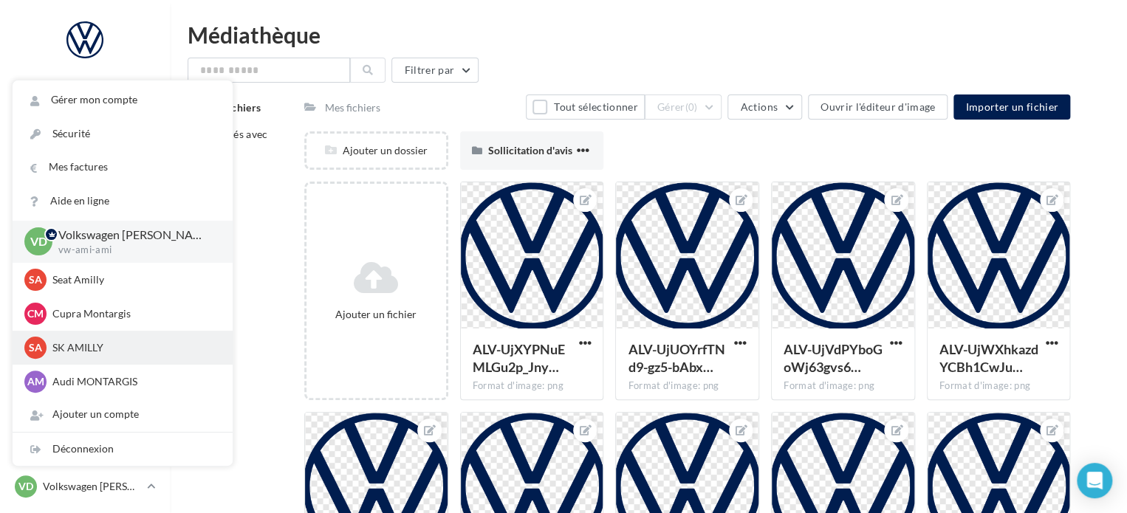
click at [97, 343] on p "SK AMILLY" at bounding box center [133, 347] width 162 height 15
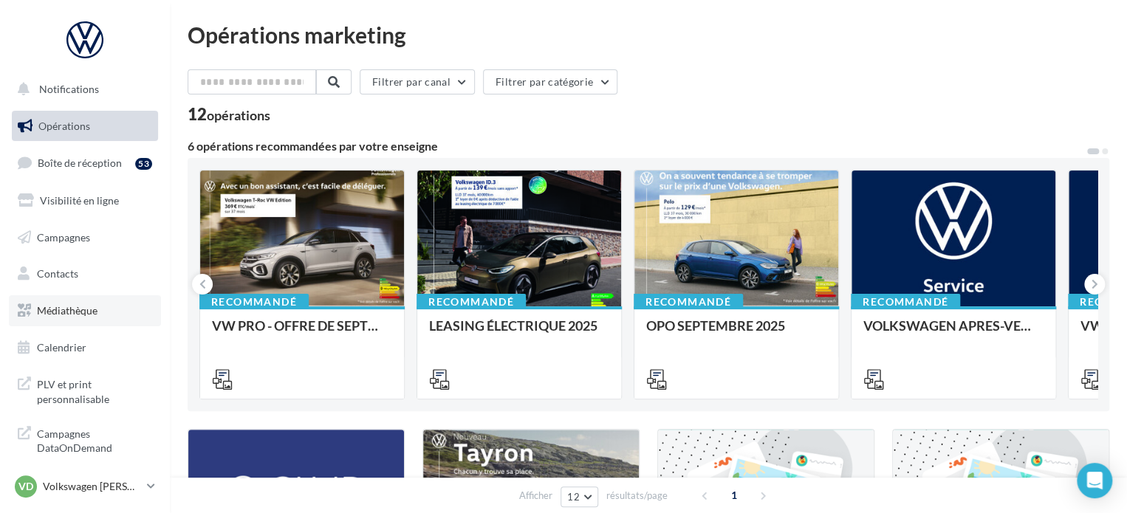
click at [71, 315] on span "Médiathèque" at bounding box center [67, 310] width 61 height 13
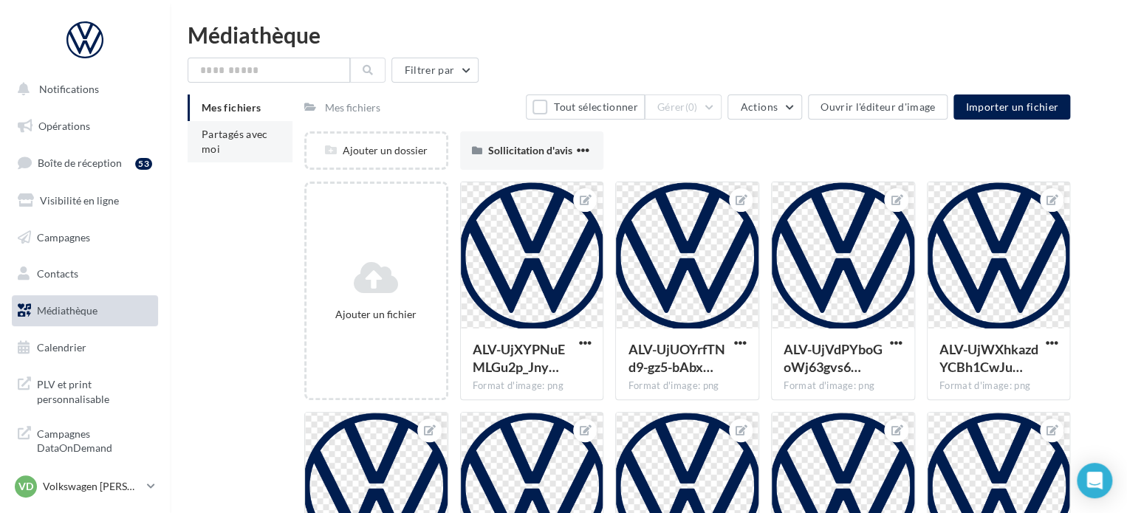
click at [230, 132] on span "Partagés avec moi" at bounding box center [235, 141] width 66 height 27
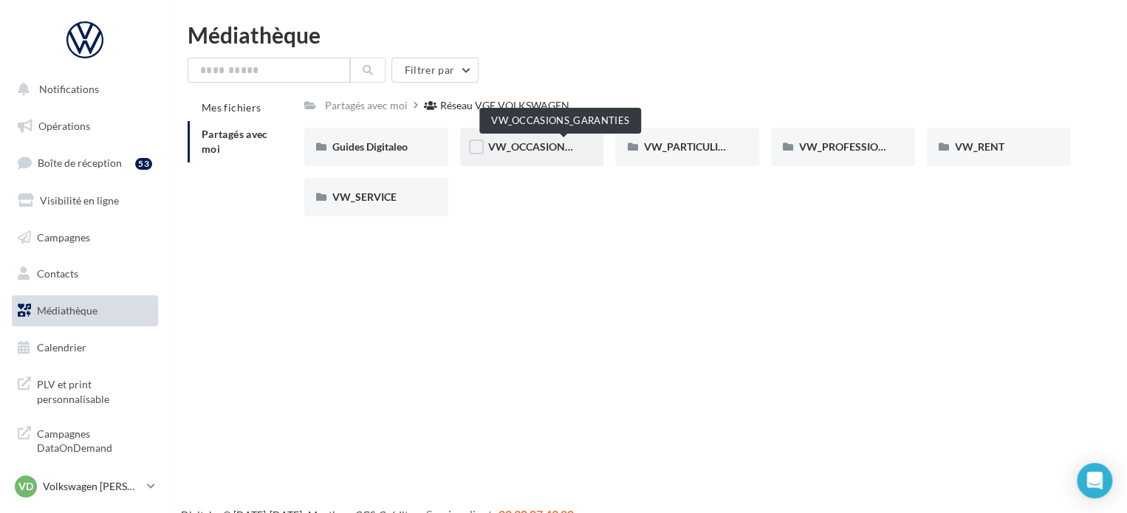
click at [529, 145] on span "VW_OCCASIONS_GARANTIES" at bounding box center [560, 146] width 145 height 13
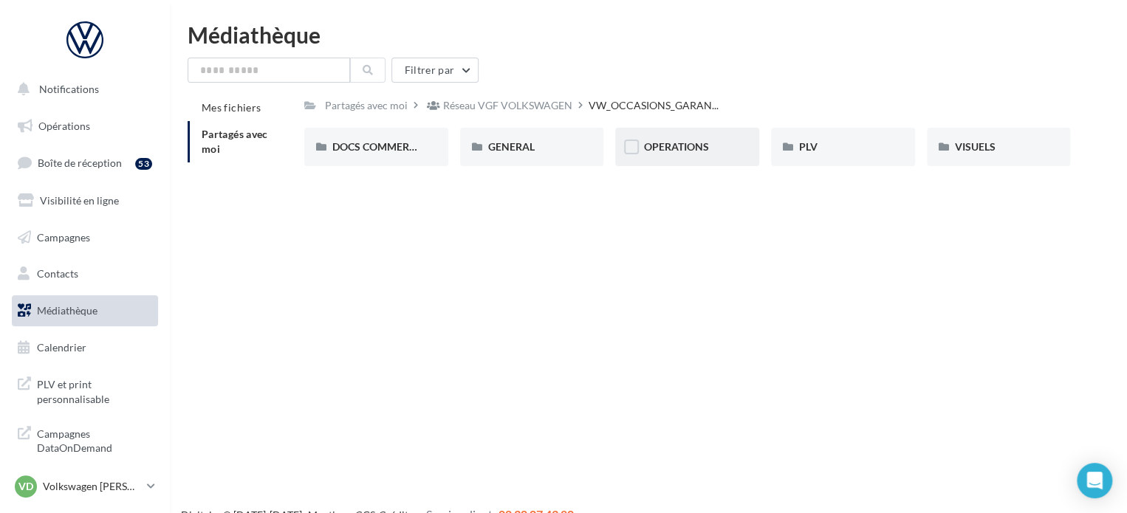
click at [685, 156] on div "OPERATIONS" at bounding box center [687, 147] width 144 height 38
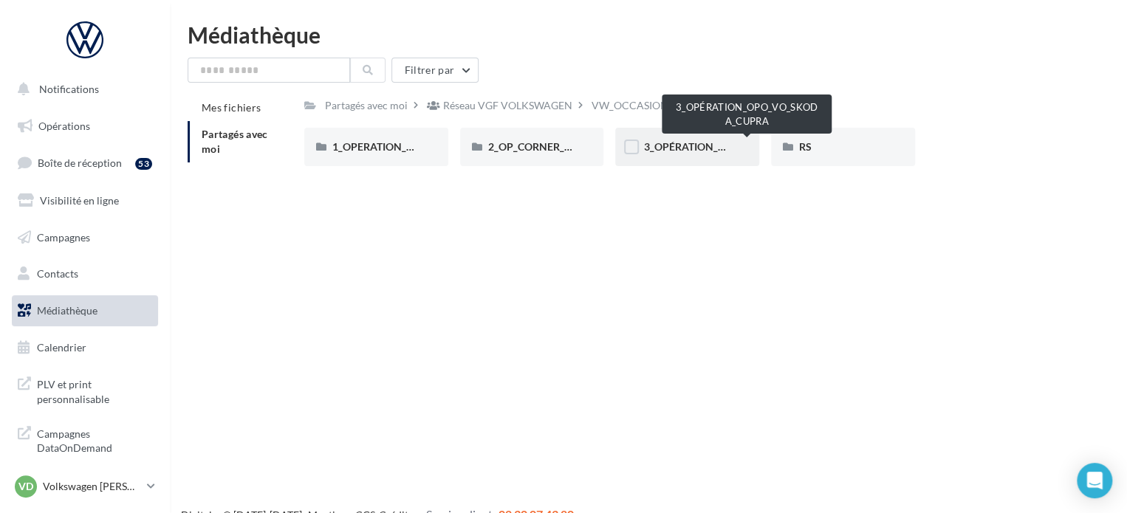
click at [707, 152] on span "3_OPÉRATION_OPO_VO_SKODA_CUPRA" at bounding box center [741, 146] width 196 height 13
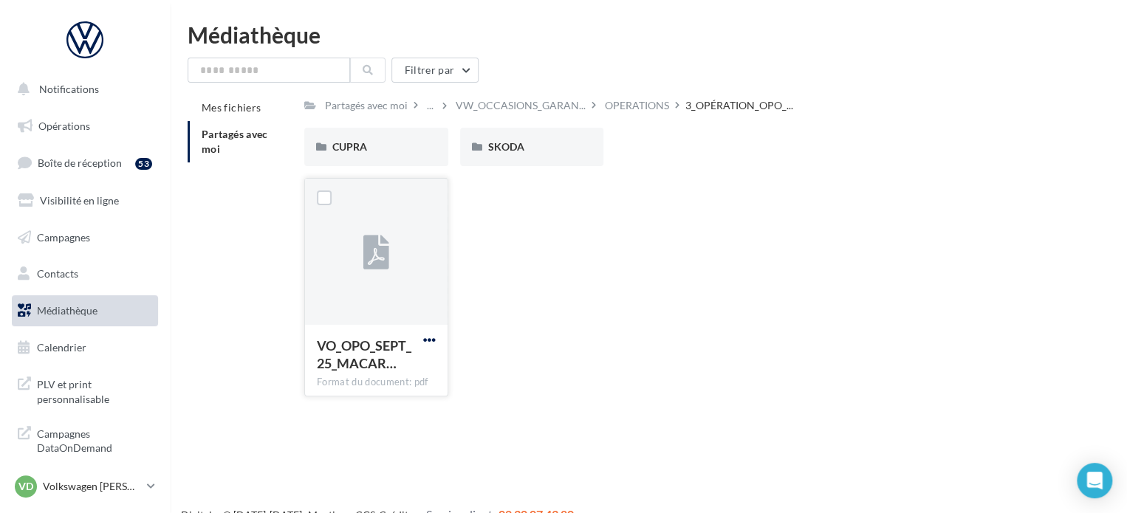
click at [428, 337] on span "button" at bounding box center [429, 340] width 13 height 13
click at [392, 364] on button "Télécharger" at bounding box center [365, 369] width 148 height 38
click at [81, 484] on p "Volkswagen [PERSON_NAME]" at bounding box center [92, 486] width 98 height 15
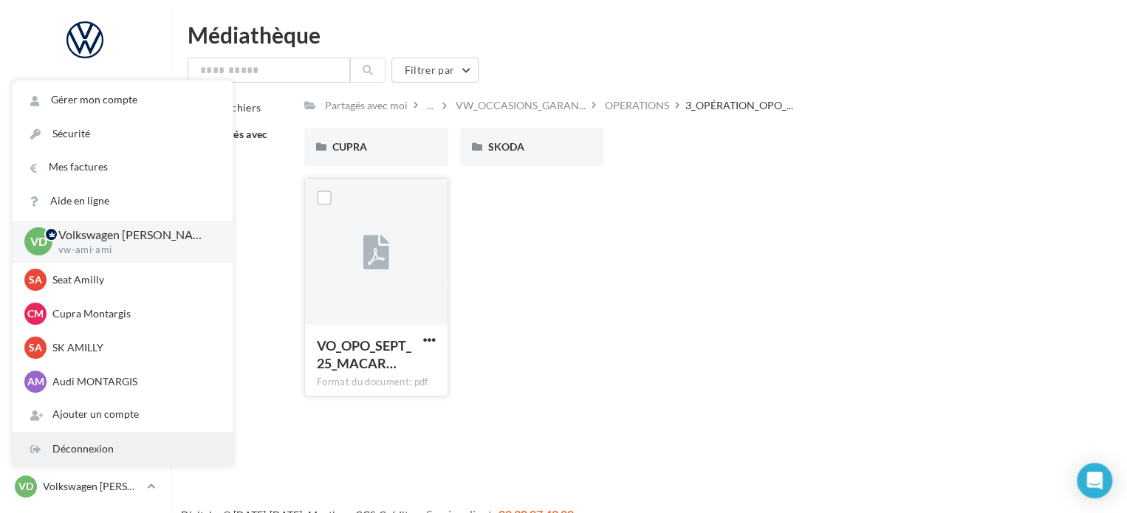
click at [87, 456] on div "Déconnexion" at bounding box center [123, 449] width 220 height 33
